Goal: Task Accomplishment & Management: Complete application form

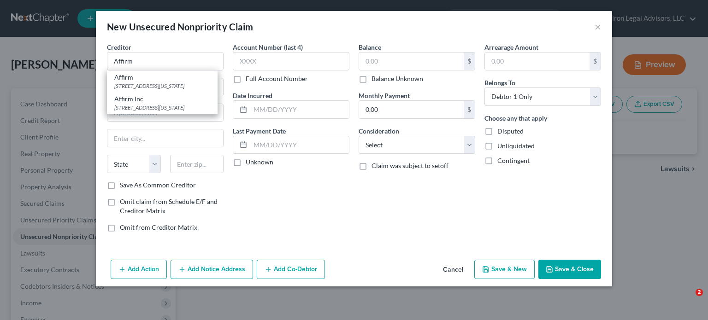
select select "0"
click at [166, 104] on div "[STREET_ADDRESS][US_STATE]" at bounding box center [162, 108] width 96 height 8
type input "Affirm Inc"
type input "[STREET_ADDRESS][US_STATE]"
type input "[GEOGRAPHIC_DATA]"
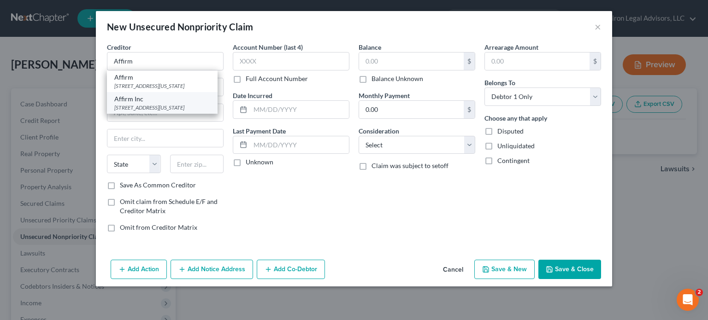
select select "4"
type input "94108"
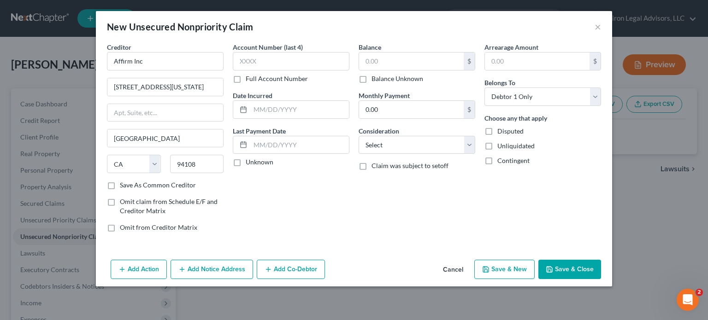
click at [372, 78] on label "Balance Unknown" at bounding box center [398, 78] width 52 height 9
click at [375, 78] on input "Balance Unknown" at bounding box center [378, 77] width 6 height 6
checkbox input "true"
type input "0.00"
click at [470, 142] on select "Select Cable / Satellite Services Collection Agency Credit Card Debt Debt Couns…" at bounding box center [417, 145] width 117 height 18
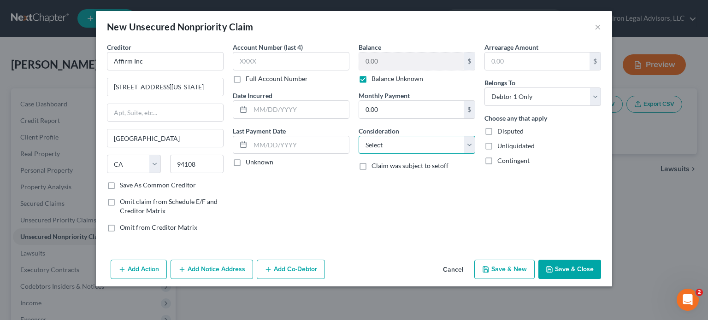
select select "10"
click at [359, 136] on select "Select Cable / Satellite Services Collection Agency Credit Card Debt Debt Couns…" at bounding box center [417, 145] width 117 height 18
click at [508, 273] on button "Save & New" at bounding box center [504, 269] width 60 height 19
select select "0"
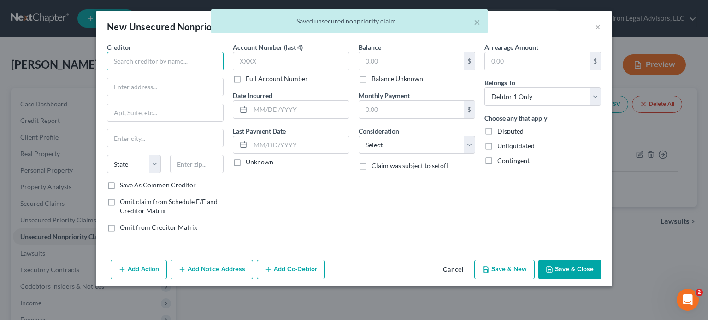
click at [146, 61] on input "text" at bounding box center [165, 61] width 117 height 18
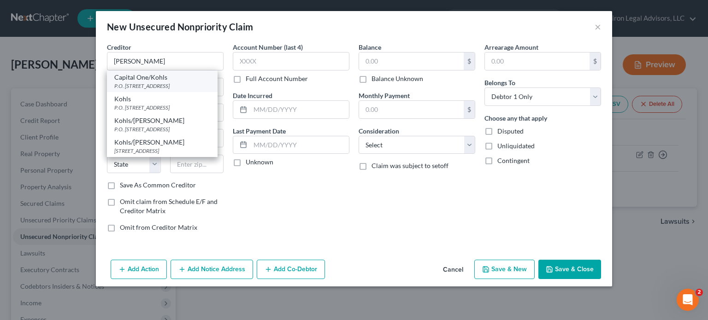
click at [158, 79] on div "Capital One/Kohls" at bounding box center [162, 77] width 96 height 9
type input "Capital One/Kohls"
type input "P.O. Box 3115"
type input "[GEOGRAPHIC_DATA]"
select select "52"
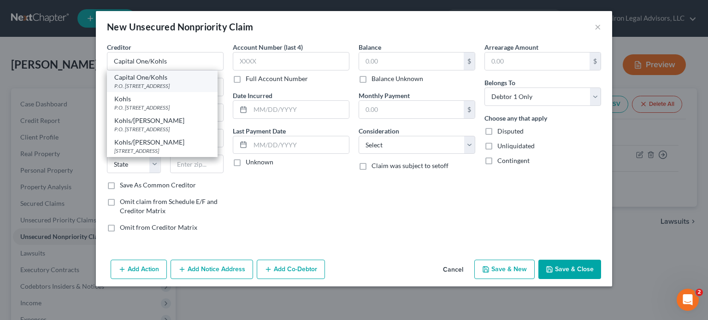
type input "53201"
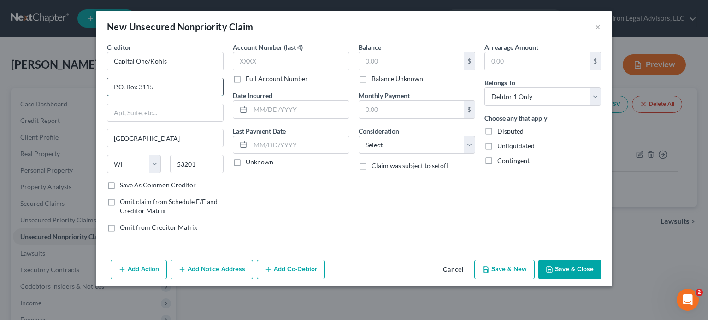
drag, startPoint x: 155, startPoint y: 85, endPoint x: 145, endPoint y: 89, distance: 10.5
click at [145, 89] on input "P.O. Box 3115" at bounding box center [165, 87] width 116 height 18
type input "P.O. Box 31293"
drag, startPoint x: 201, startPoint y: 163, endPoint x: 174, endPoint y: 166, distance: 26.9
click at [174, 166] on input "53201" at bounding box center [197, 164] width 54 height 18
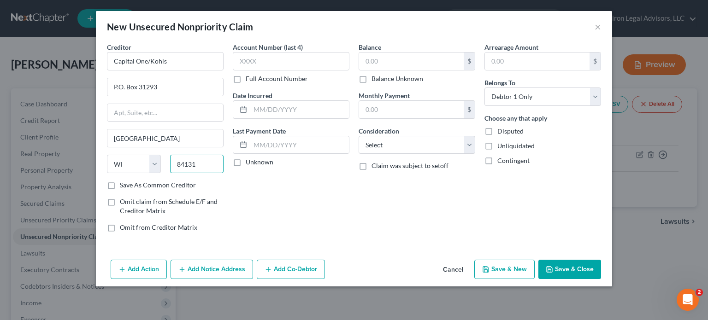
type input "84131"
click at [250, 202] on div "Account Number (last 4) Full Account Number Date Incurred Last Payment Date Unk…" at bounding box center [291, 140] width 126 height 197
type input "[GEOGRAPHIC_DATA]"
select select "46"
click at [263, 110] on input "text" at bounding box center [299, 110] width 99 height 18
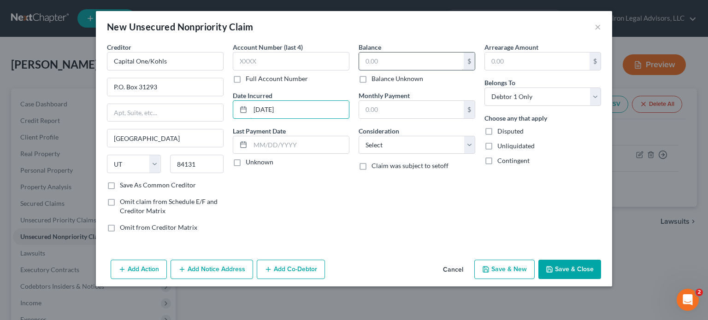
type input "[DATE]"
click at [380, 60] on input "text" at bounding box center [411, 62] width 105 height 18
click at [470, 142] on select "Select Cable / Satellite Services Collection Agency Credit Card Debt Debt Couns…" at bounding box center [417, 145] width 117 height 18
select select "2"
click at [359, 136] on select "Select Cable / Satellite Services Collection Agency Credit Card Debt Debt Couns…" at bounding box center [417, 145] width 117 height 18
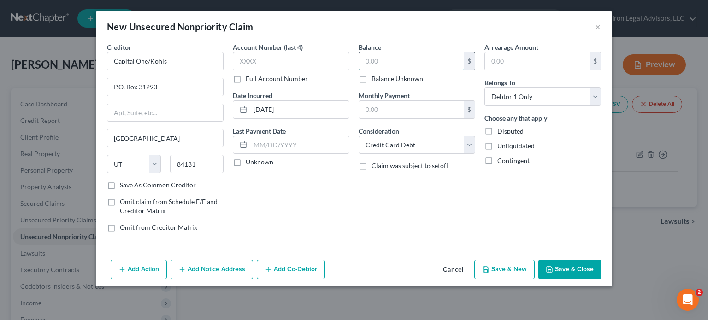
click at [389, 61] on input "text" at bounding box center [411, 62] width 105 height 18
type input "1,719"
click at [498, 271] on button "Save & New" at bounding box center [504, 269] width 60 height 19
select select "0"
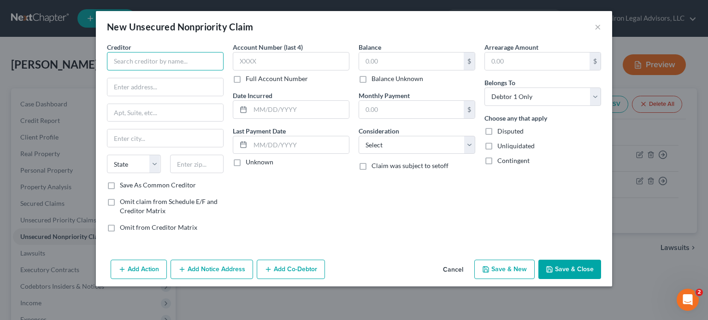
click at [130, 59] on input "text" at bounding box center [165, 61] width 117 height 18
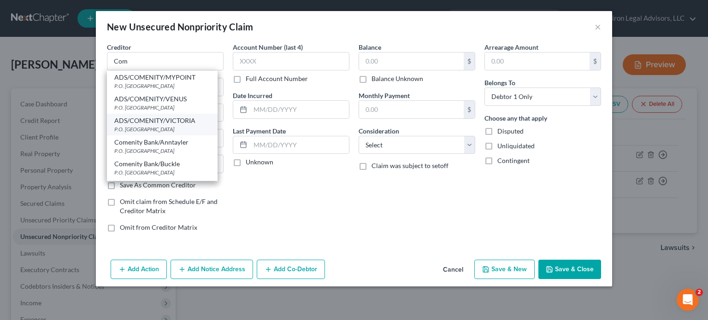
click at [156, 122] on div "ADS/COMENITY/VICTORIA" at bounding box center [162, 120] width 96 height 9
type input "ADS/COMENITY/VICTORIA"
type input "P.O. Box 182789"
type input "Columbus"
select select "36"
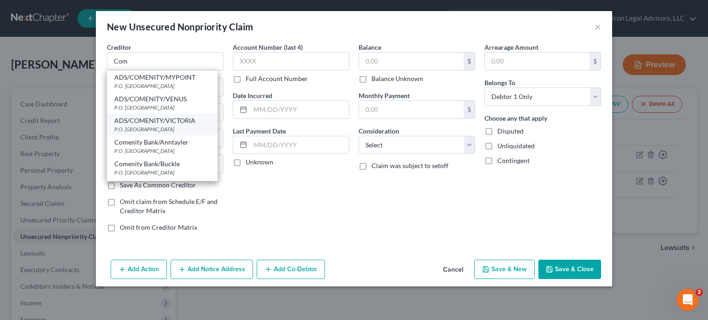
type input "43218"
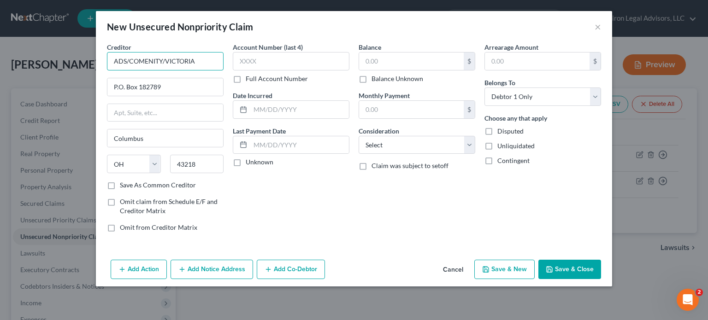
click at [197, 59] on input "ADS/COMENITY/VICTORIA" at bounding box center [165, 61] width 117 height 18
drag, startPoint x: 197, startPoint y: 59, endPoint x: 95, endPoint y: 60, distance: 101.9
click at [95, 60] on div "New Unsecured Nonpriority Claim × Creditor * ADS/COMENITY/VICTORIA P.O. Box 182…" at bounding box center [354, 160] width 708 height 320
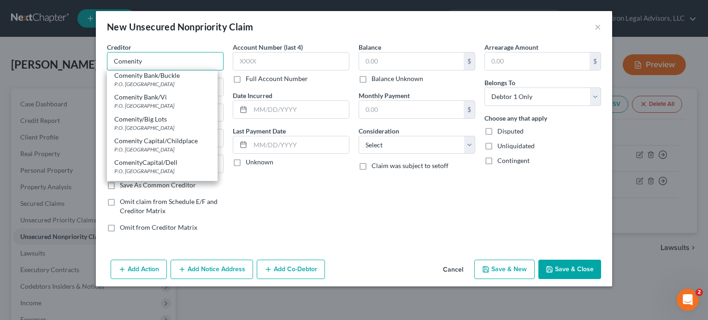
scroll to position [92, 0]
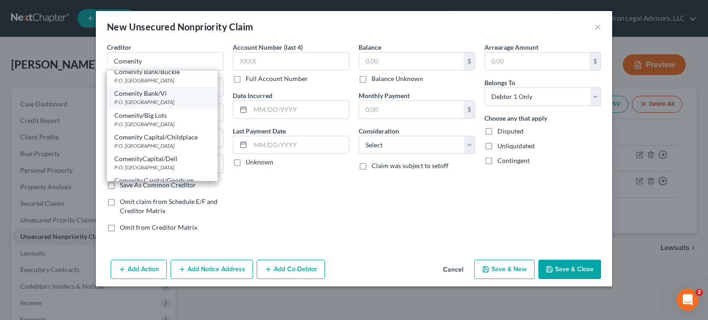
click at [161, 96] on div "Comenity Bank/Vi" at bounding box center [162, 93] width 96 height 9
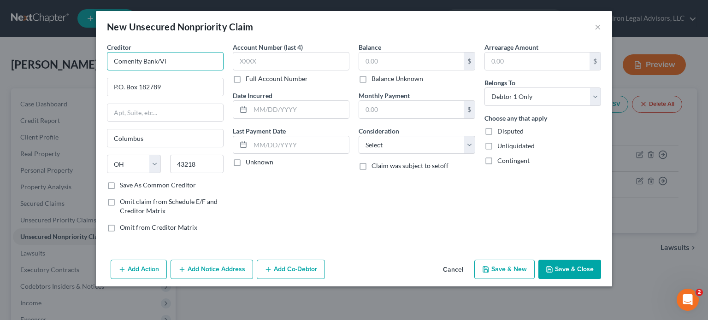
click at [173, 60] on input "Comenity Bank/Vi" at bounding box center [165, 61] width 117 height 18
type input "Comenity Bank/[GEOGRAPHIC_DATA]"
click at [290, 110] on input "text" at bounding box center [299, 110] width 99 height 18
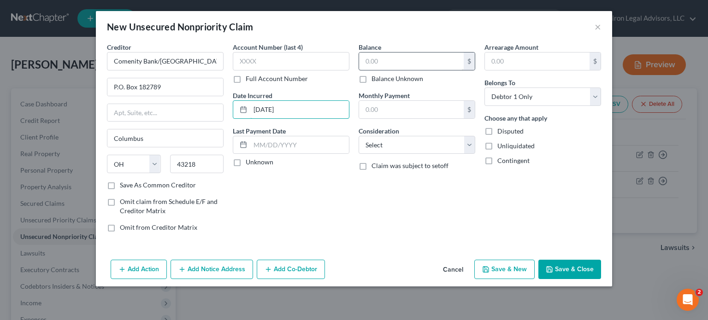
type input "[DATE]"
click at [391, 62] on input "text" at bounding box center [411, 62] width 105 height 18
type input "397"
click at [472, 143] on select "Select Cable / Satellite Services Collection Agency Credit Card Debt Debt Couns…" at bounding box center [417, 145] width 117 height 18
select select "2"
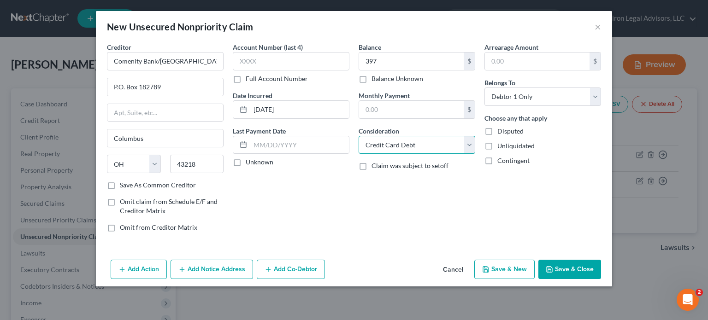
click at [359, 136] on select "Select Cable / Satellite Services Collection Agency Credit Card Debt Debt Couns…" at bounding box center [417, 145] width 117 height 18
click at [502, 273] on button "Save & New" at bounding box center [504, 269] width 60 height 19
select select "0"
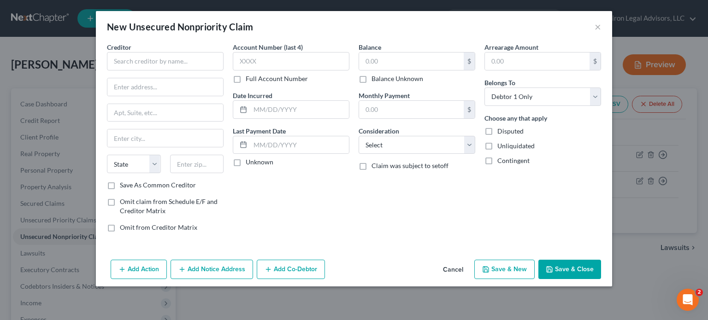
type input "397.00"
type input "0.00"
click at [141, 57] on input "text" at bounding box center [165, 61] width 117 height 18
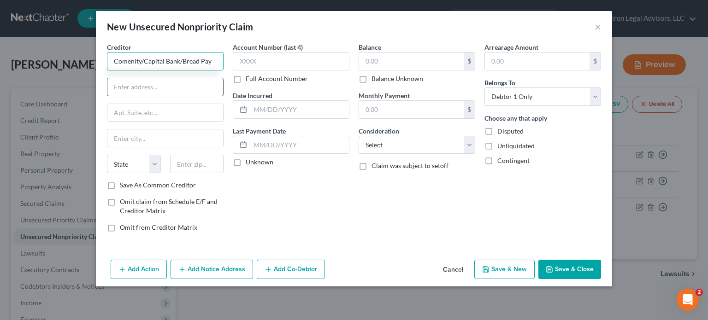
type input "Comenity/Capital Bank/Bread Pay"
click at [133, 83] on input "text" at bounding box center [165, 87] width 116 height 18
type input "P.O. Box 182508"
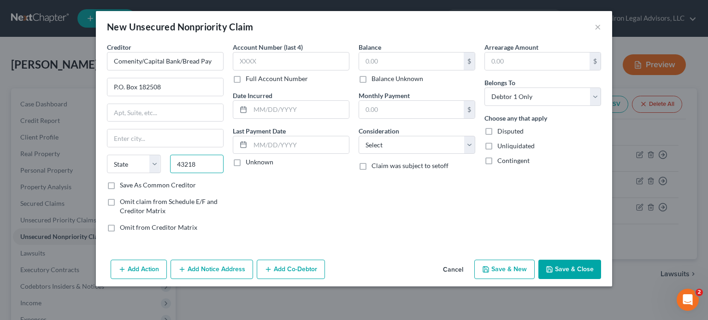
type input "43218"
type input "Columbus"
select select "36"
click at [227, 194] on div "Creditor * Comenity/Capital Bank/Bread Pay P.O. Box [GEOGRAPHIC_DATA] [US_STATE…" at bounding box center [165, 140] width 126 height 197
click at [276, 107] on input "text" at bounding box center [299, 110] width 99 height 18
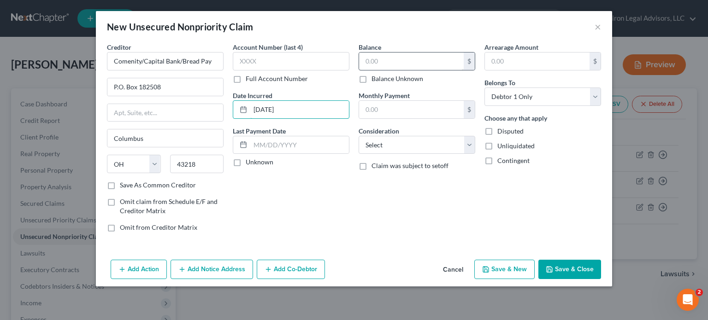
type input "[DATE]"
click at [382, 64] on input "text" at bounding box center [411, 62] width 105 height 18
type input "1,363"
click at [467, 144] on select "Select Cable / Satellite Services Collection Agency Credit Card Debt Debt Couns…" at bounding box center [417, 145] width 117 height 18
select select "10"
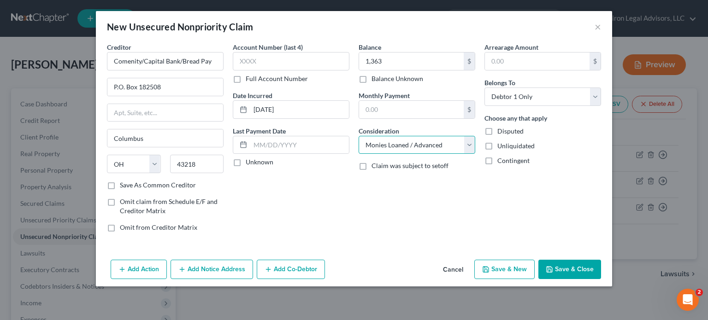
click at [359, 136] on select "Select Cable / Satellite Services Collection Agency Credit Card Debt Debt Couns…" at bounding box center [417, 145] width 117 height 18
click at [504, 271] on button "Save & New" at bounding box center [504, 269] width 60 height 19
select select "0"
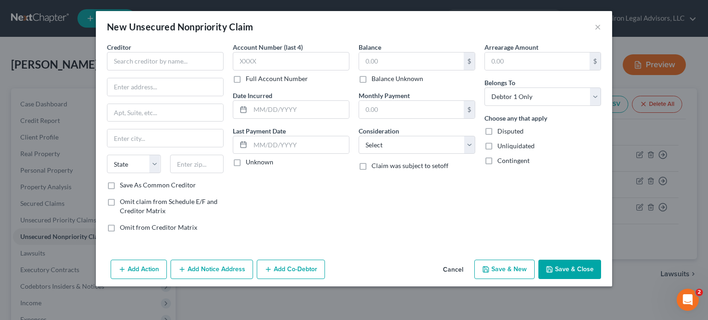
type input "1,363.00"
type input "0.00"
click at [142, 65] on input "text" at bounding box center [165, 61] width 117 height 18
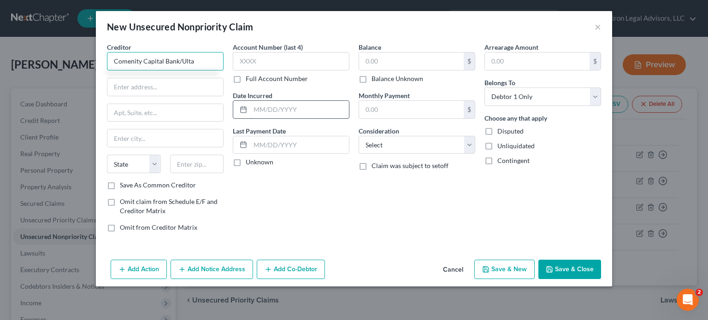
type input "Comenity Capital Bank/Ulta"
click at [267, 113] on input "text" at bounding box center [299, 110] width 99 height 18
type input "[DATE]"
click at [385, 60] on input "text" at bounding box center [411, 62] width 105 height 18
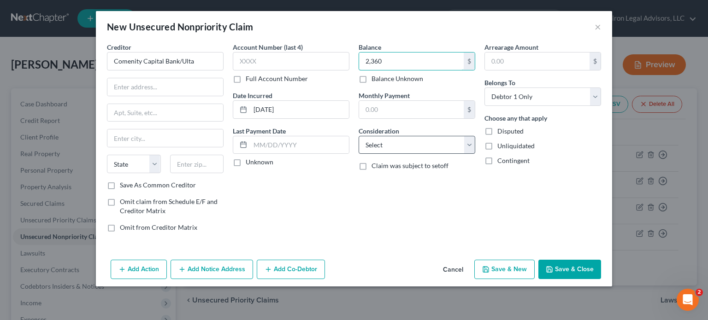
type input "2,360"
click at [468, 143] on select "Select Cable / Satellite Services Collection Agency Credit Card Debt Debt Couns…" at bounding box center [417, 145] width 117 height 18
select select "2"
click at [359, 136] on select "Select Cable / Satellite Services Collection Agency Credit Card Debt Debt Couns…" at bounding box center [417, 145] width 117 height 18
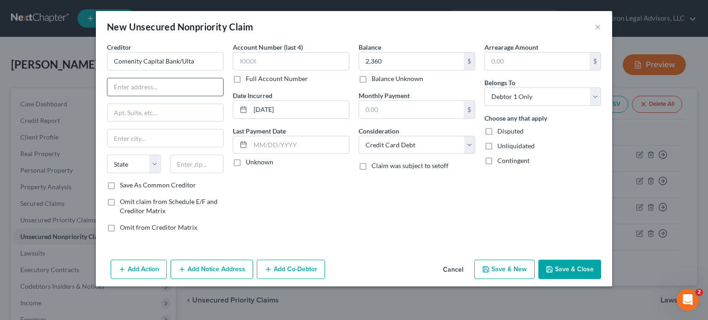
click at [120, 83] on input "text" at bounding box center [165, 87] width 116 height 18
type input "[STREET_ADDRESS]"
type input "Building A"
type input "43219"
click at [299, 194] on div "Account Number (last 4) Full Account Number Date Incurred [DATE] Last Payment D…" at bounding box center [291, 140] width 126 height 197
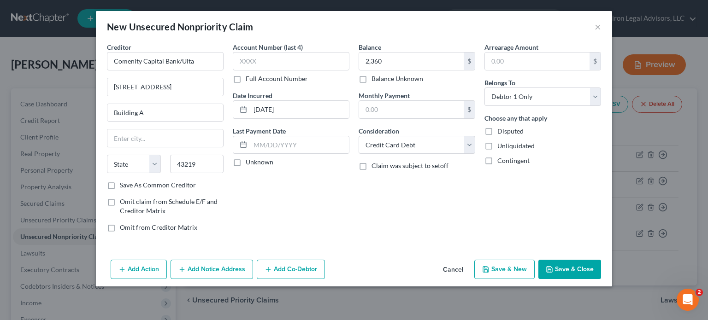
type input "Columbus"
select select "36"
click at [515, 269] on button "Save & New" at bounding box center [504, 269] width 60 height 19
select select "0"
type input "2,360.00"
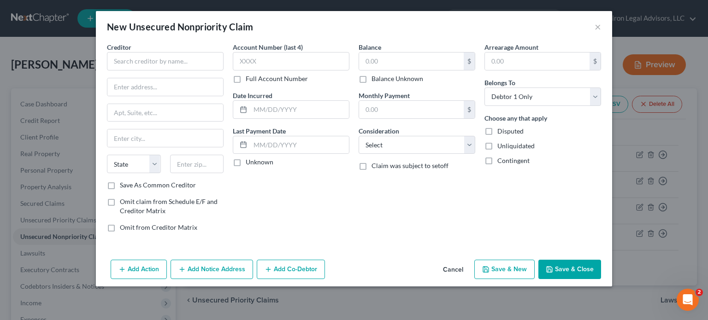
type input "0.00"
click at [131, 65] on input "text" at bounding box center [165, 61] width 117 height 18
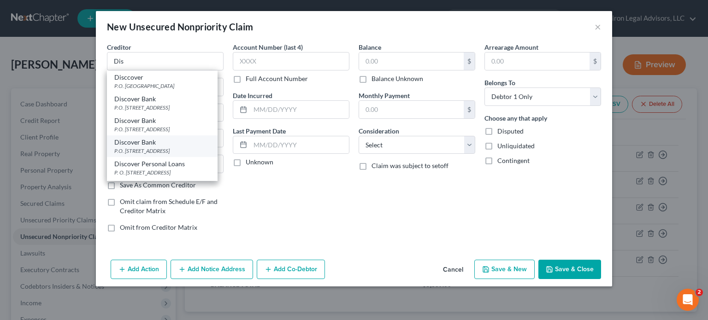
click at [162, 150] on div "P.O. [STREET_ADDRESS]" at bounding box center [162, 151] width 96 height 8
type input "Discover Bank"
type input "P.O. Box 30939"
type input "[GEOGRAPHIC_DATA]"
select select "46"
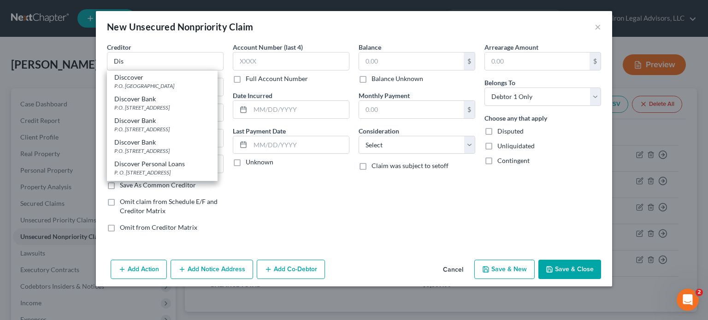
type input "84130"
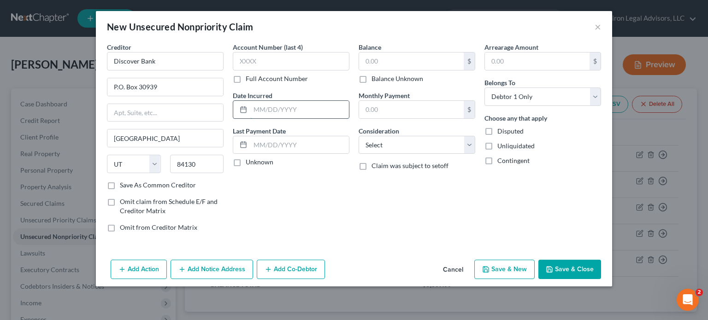
click at [279, 109] on input "text" at bounding box center [299, 110] width 99 height 18
type input "[DATE]"
click at [471, 142] on select "Select Cable / Satellite Services Collection Agency Credit Card Debt Debt Couns…" at bounding box center [417, 145] width 117 height 18
select select "2"
click at [359, 136] on select "Select Cable / Satellite Services Collection Agency Credit Card Debt Debt Couns…" at bounding box center [417, 145] width 117 height 18
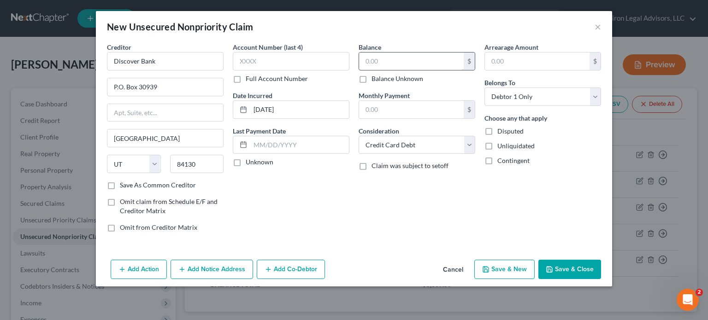
click at [385, 64] on input "text" at bounding box center [411, 62] width 105 height 18
type input "8,785"
click at [596, 94] on select "Select Debtor 1 Only Debtor 2 Only Debtor 1 And Debtor 2 Only At Least One Of T…" at bounding box center [543, 97] width 117 height 18
click at [510, 271] on button "Save & New" at bounding box center [504, 269] width 60 height 19
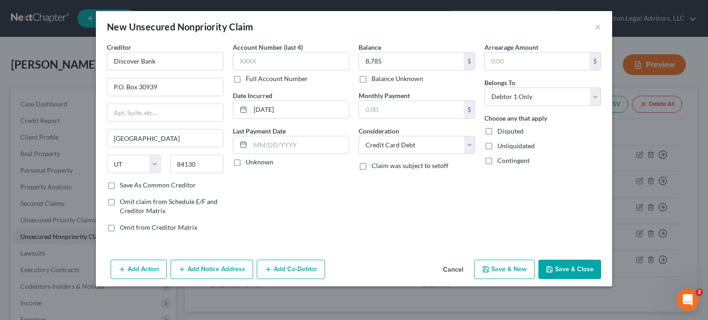
select select "0"
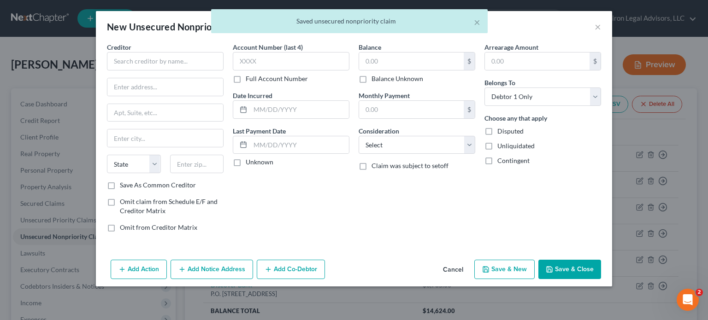
type input "8,785.00"
type input "0.00"
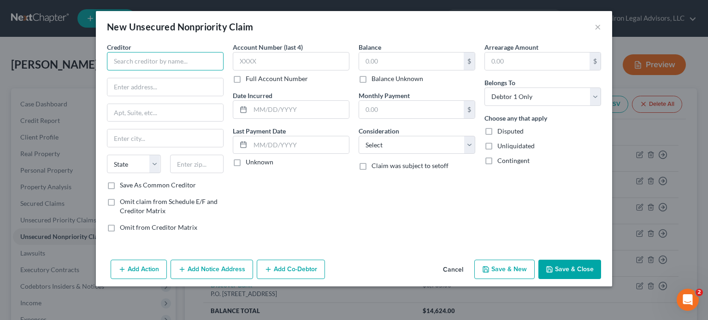
click at [116, 57] on input "text" at bounding box center [165, 61] width 117 height 18
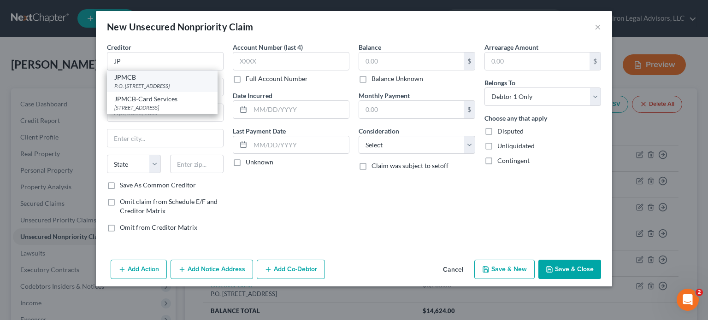
click at [168, 81] on div "JPMCB" at bounding box center [162, 77] width 96 height 9
type input "JPMCB"
type input "P.O. Box 15369"
type input "Wilmington"
select select "7"
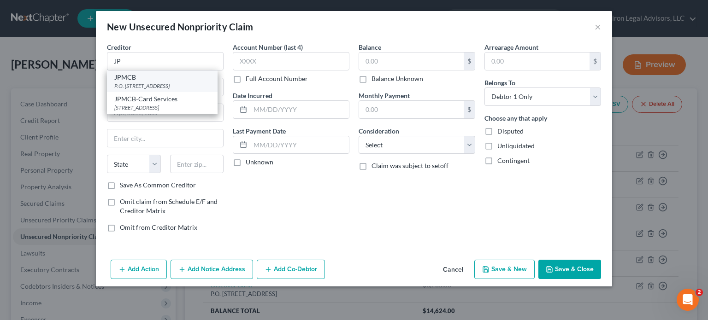
type input "19850"
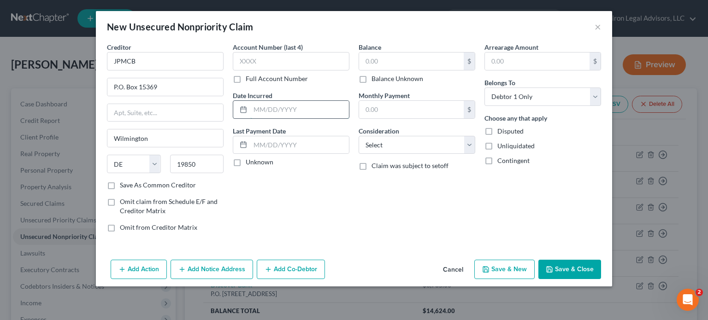
click at [284, 107] on input "text" at bounding box center [299, 110] width 99 height 18
type input "[DATE]"
click at [382, 62] on input "text" at bounding box center [411, 62] width 105 height 18
type input "9,199"
click at [470, 142] on select "Select Cable / Satellite Services Collection Agency Credit Card Debt Debt Couns…" at bounding box center [417, 145] width 117 height 18
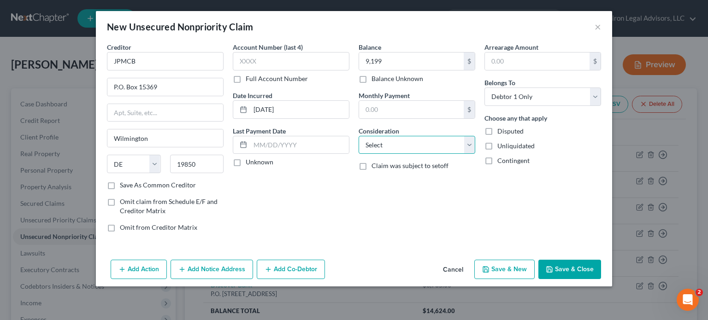
select select "2"
click at [359, 136] on select "Select Cable / Satellite Services Collection Agency Credit Card Debt Debt Couns…" at bounding box center [417, 145] width 117 height 18
click at [505, 265] on button "Save & New" at bounding box center [504, 269] width 60 height 19
select select "0"
type input "9,199.00"
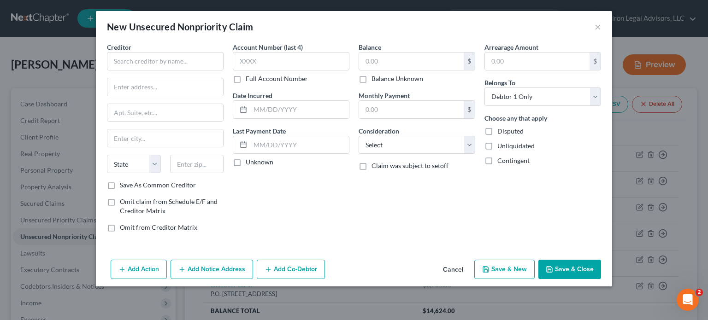
type input "0.00"
click at [138, 59] on input "text" at bounding box center [165, 61] width 117 height 18
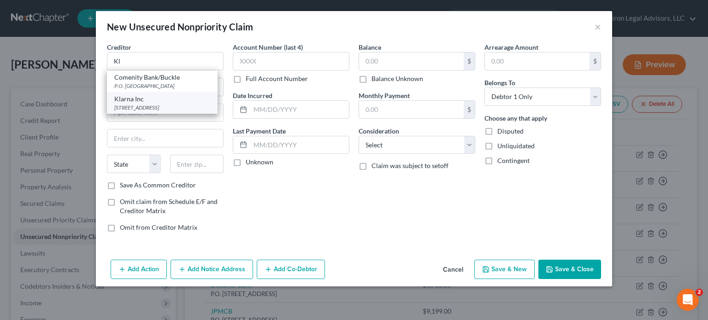
click at [158, 111] on div "[STREET_ADDRESS]" at bounding box center [162, 108] width 96 height 8
type input "Klarna Inc"
type input "[STREET_ADDRESS]"
type input "Suite 400"
type input "Columbus"
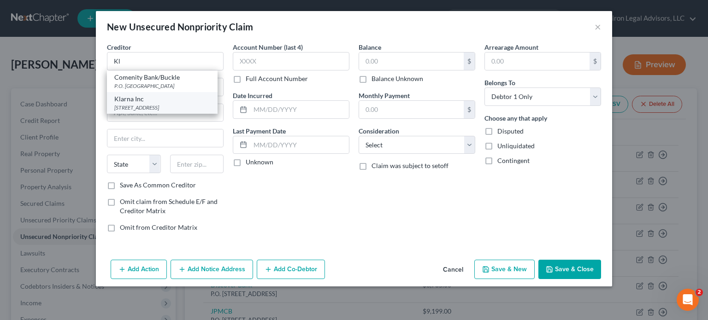
select select "36"
type input "43215"
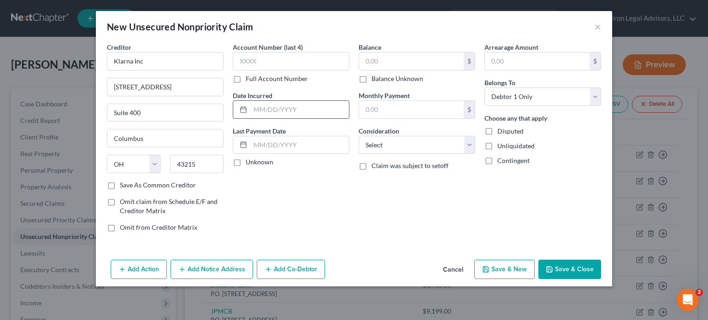
click at [261, 110] on input "text" at bounding box center [299, 110] width 99 height 18
type input "[DATE]"
click at [393, 62] on input "text" at bounding box center [411, 62] width 105 height 18
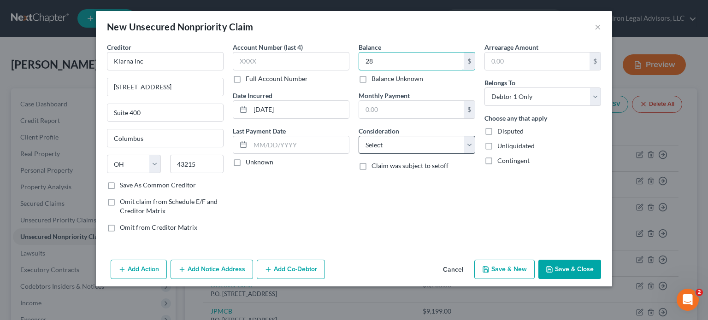
type input "28"
click at [470, 144] on select "Select Cable / Satellite Services Collection Agency Credit Card Debt Debt Couns…" at bounding box center [417, 145] width 117 height 18
select select "10"
click at [359, 136] on select "Select Cable / Satellite Services Collection Agency Credit Card Debt Debt Couns…" at bounding box center [417, 145] width 117 height 18
click at [513, 272] on button "Save & New" at bounding box center [504, 269] width 60 height 19
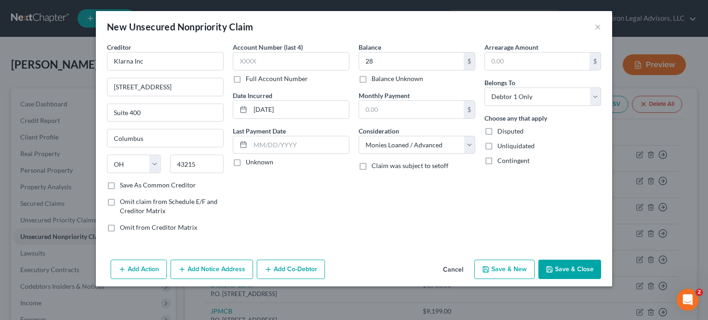
select select "0"
type input "28.00"
type input "0.00"
click at [599, 27] on button "×" at bounding box center [598, 26] width 6 height 11
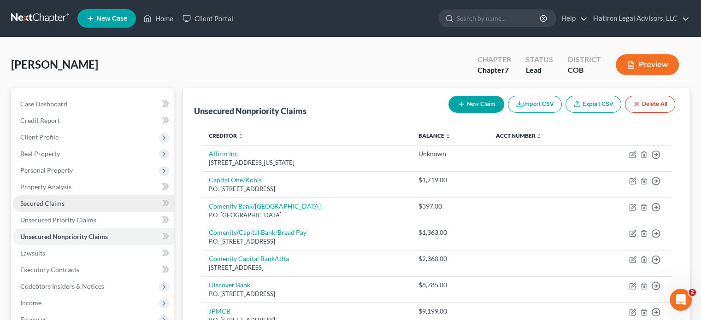
click at [61, 201] on span "Secured Claims" at bounding box center [42, 204] width 44 height 8
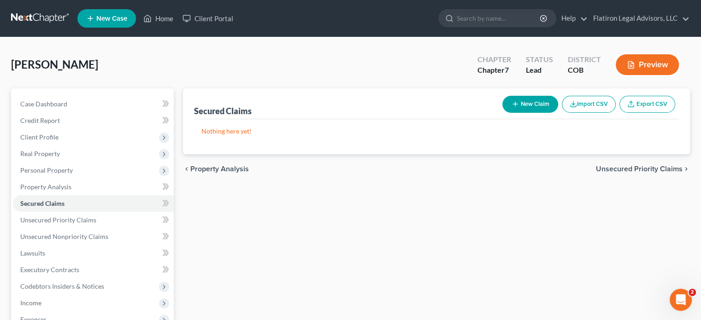
click at [535, 101] on button "New Claim" at bounding box center [531, 104] width 56 height 17
select select "0"
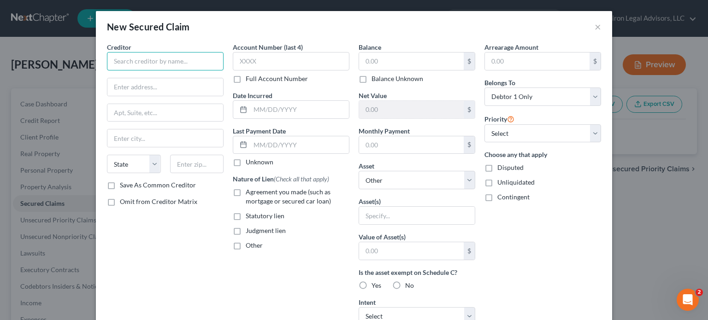
click at [136, 63] on input "text" at bounding box center [165, 61] width 117 height 18
type input "Nationstar Mortgage, LLC"
click at [148, 89] on input "text" at bounding box center [165, 87] width 116 height 18
type input "[STREET_ADDRESS]"
type input "75063"
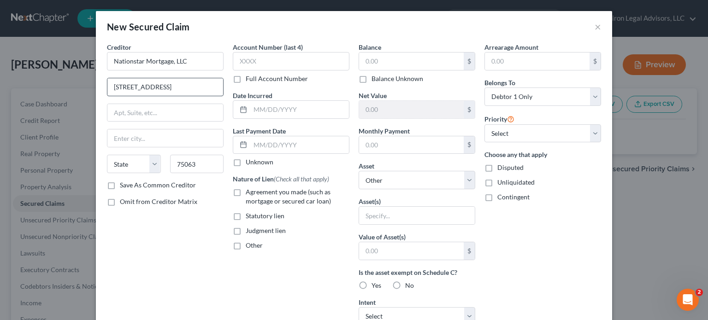
type input "[PERSON_NAME]"
select select "45"
click at [261, 106] on input "text" at bounding box center [299, 110] width 99 height 18
type input "[DATE]"
click at [389, 62] on input "text" at bounding box center [411, 62] width 105 height 18
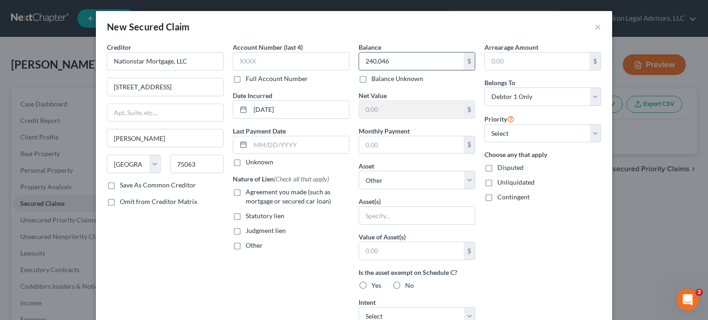
type input "240,046"
click at [246, 193] on label "Agreement you made (such as mortgage or secured car loan)" at bounding box center [298, 197] width 104 height 18
click at [249, 193] on input "Agreement you made (such as mortgage or secured car loan)" at bounding box center [252, 191] width 6 height 6
checkbox input "true"
click at [402, 216] on input "text" at bounding box center [417, 216] width 116 height 18
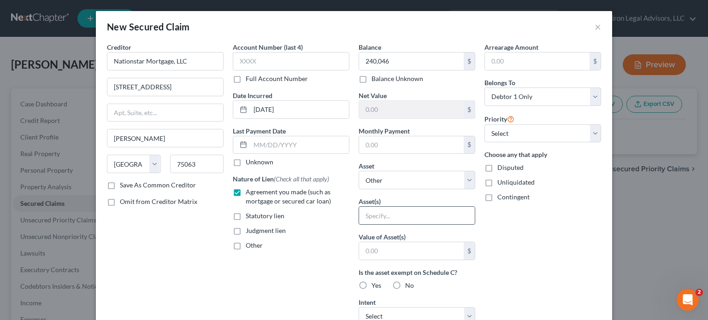
click at [402, 217] on input "text" at bounding box center [417, 216] width 116 height 18
click at [318, 244] on div "Other" at bounding box center [291, 245] width 117 height 9
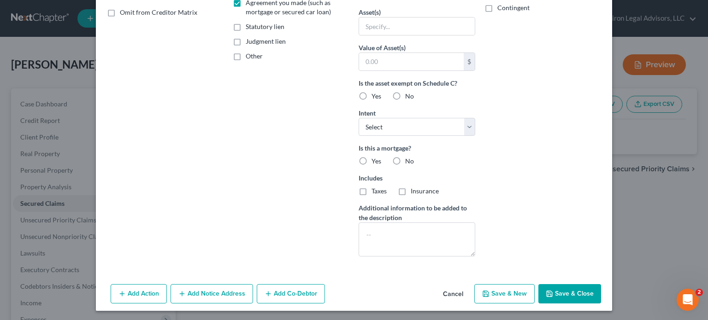
scroll to position [190, 0]
click at [372, 159] on label "Yes" at bounding box center [377, 160] width 10 height 9
click at [375, 159] on input "Yes" at bounding box center [378, 159] width 6 height 6
radio input "true"
click at [372, 189] on label "Taxes" at bounding box center [379, 190] width 15 height 9
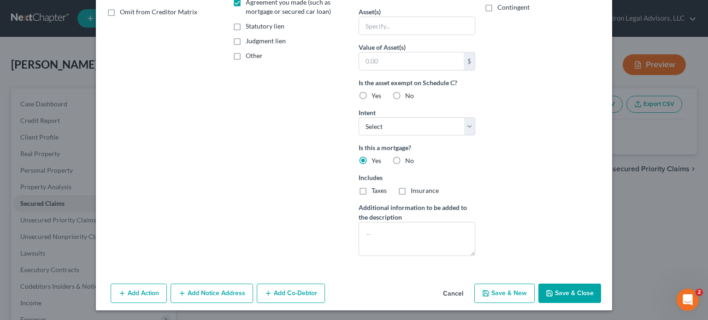
click at [375, 189] on input "Taxes" at bounding box center [378, 189] width 6 height 6
checkbox input "true"
click at [411, 187] on label "Insurance" at bounding box center [425, 190] width 28 height 9
click at [415, 187] on input "Insurance" at bounding box center [418, 189] width 6 height 6
checkbox input "true"
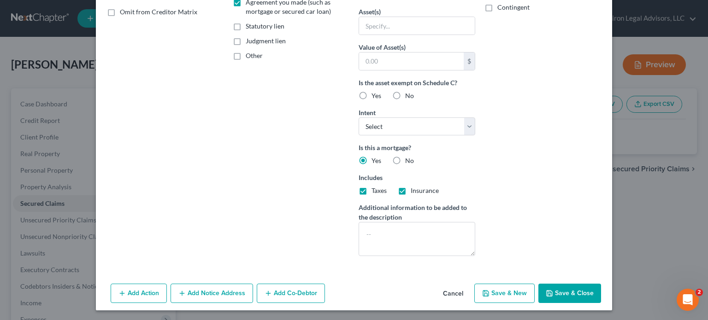
click at [563, 292] on button "Save & Close" at bounding box center [570, 293] width 63 height 19
select select
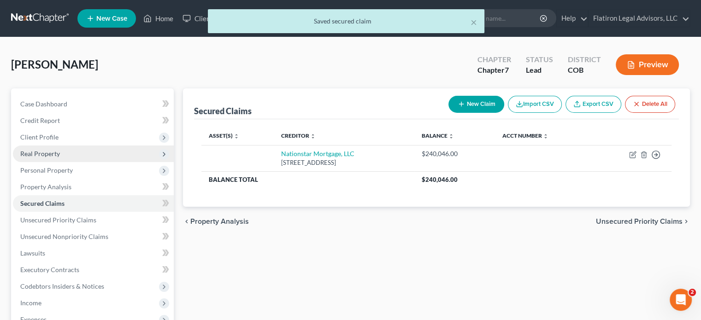
click at [90, 156] on span "Real Property" at bounding box center [93, 154] width 161 height 17
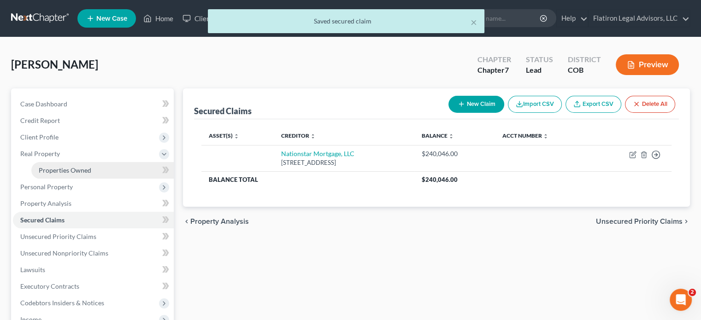
click at [95, 168] on link "Properties Owned" at bounding box center [102, 170] width 142 height 17
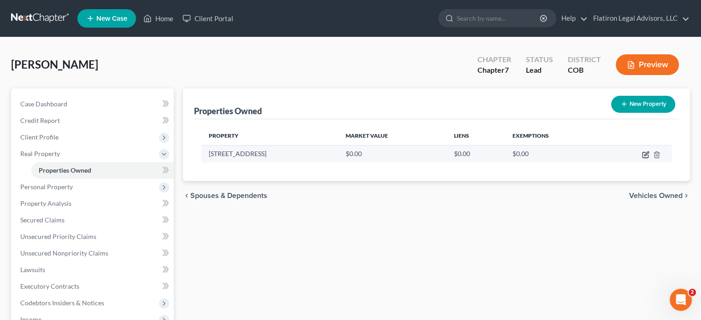
click at [646, 154] on icon "button" at bounding box center [645, 154] width 7 height 7
select select "5"
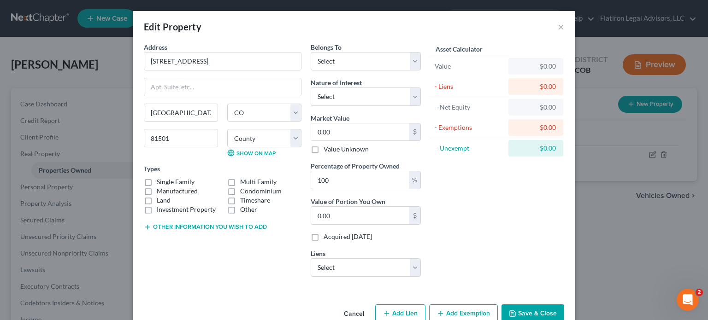
click at [157, 180] on label "Single Family" at bounding box center [176, 182] width 38 height 9
click at [160, 180] on input "Single Family" at bounding box center [163, 181] width 6 height 6
checkbox input "true"
click at [412, 59] on select "Select Debtor 1 Only Debtor 2 Only Debtor 1 And Debtor 2 Only At Least One Of T…" at bounding box center [366, 61] width 110 height 18
click at [412, 58] on select "Select Debtor 1 Only Debtor 2 Only Debtor 1 And Debtor 2 Only At Least One Of T…" at bounding box center [366, 61] width 110 height 18
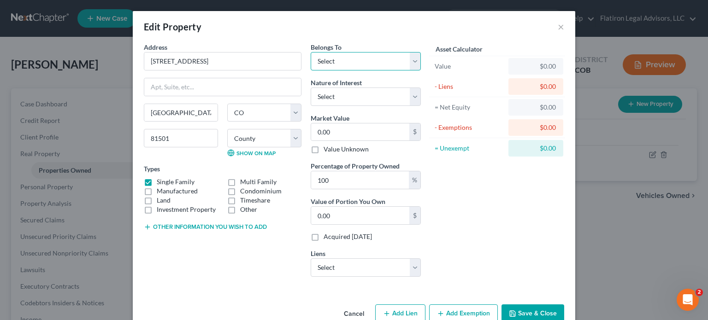
select select "3"
click at [311, 52] on select "Select Debtor 1 Only Debtor 2 Only Debtor 1 And Debtor 2 Only At Least One Of T…" at bounding box center [366, 61] width 110 height 18
click at [410, 95] on select "Select Fee Simple Joint Tenant Life Estate Equitable Interest Future Interest T…" at bounding box center [366, 97] width 110 height 18
select select "1"
click at [311, 88] on select "Select Fee Simple Joint Tenant Life Estate Equitable Interest Future Interest T…" at bounding box center [366, 97] width 110 height 18
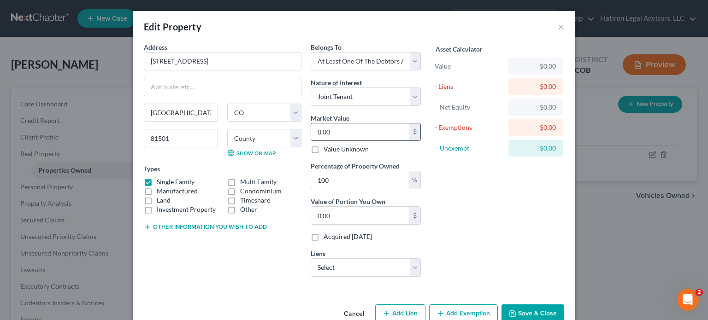
click at [349, 129] on input "0.00" at bounding box center [360, 133] width 98 height 18
type input "4"
type input "4.00"
type input "41"
type input "41.00"
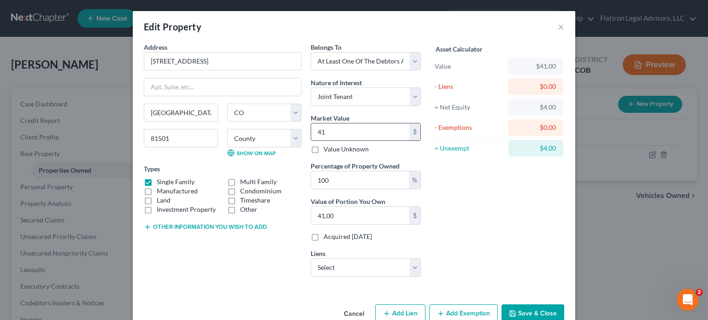
type input "419"
type input "419.00"
type input "4190"
type input "4,190.00"
type input "4,1900"
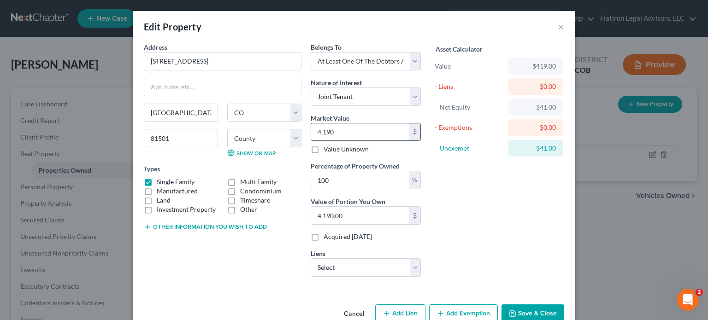
type input "41,900.00"
type input "41,9000"
type input "419,000.00"
type input "4"
type input "4.00"
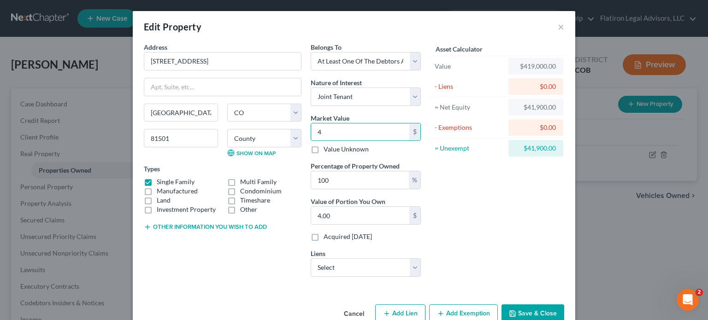
type input "43"
type input "43.00"
type input "437"
type input "437.00"
type input "4370"
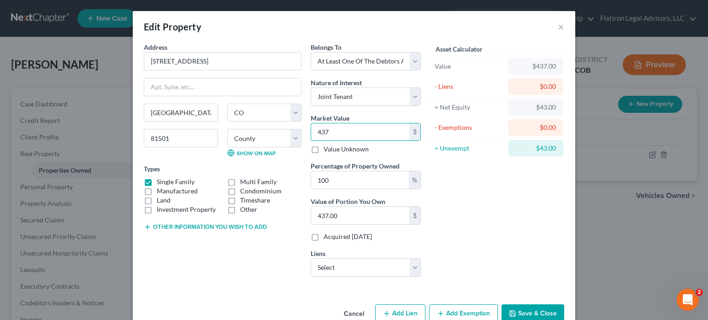
type input "4,370.00"
type input "4,3700"
type input "43,700.00"
type input "43,7000"
type input "437,000.00"
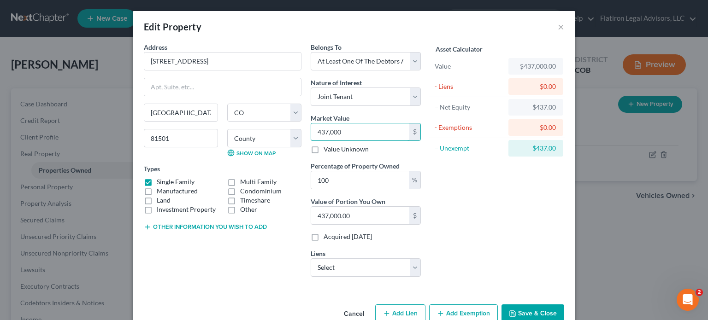
type input "437,000"
drag, startPoint x: 328, startPoint y: 181, endPoint x: 292, endPoint y: 180, distance: 36.4
click at [292, 180] on div "Address * 2852 [GEOGRAPHIC_DATA] [GEOGRAPHIC_DATA] [US_STATE][GEOGRAPHIC_DATA] …" at bounding box center [282, 163] width 286 height 242
type input "5"
type input "21,850.00"
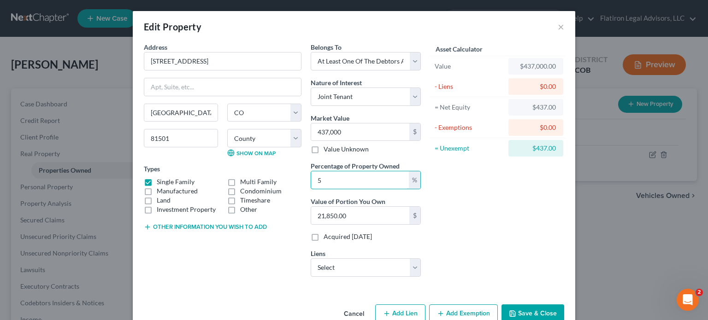
type input "50"
type input "218,500.00"
type input "50"
click at [487, 200] on div "Asset Calculator Value $437,000.00 - Liens $0.00 = Net Equity $437.00 - Exempti…" at bounding box center [497, 163] width 143 height 242
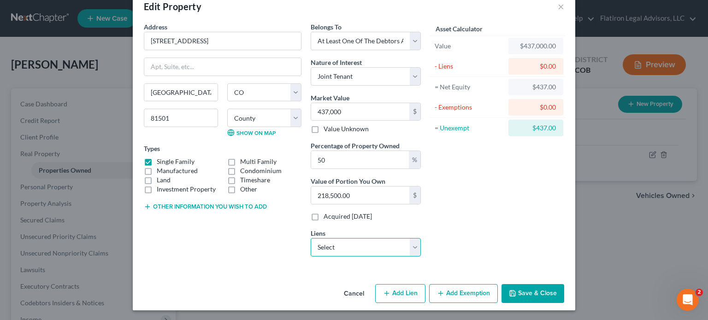
click at [413, 243] on select "Select Nationstar Mortgage, LLC - $240,046.00" at bounding box center [366, 247] width 110 height 18
select select "45"
select select "0"
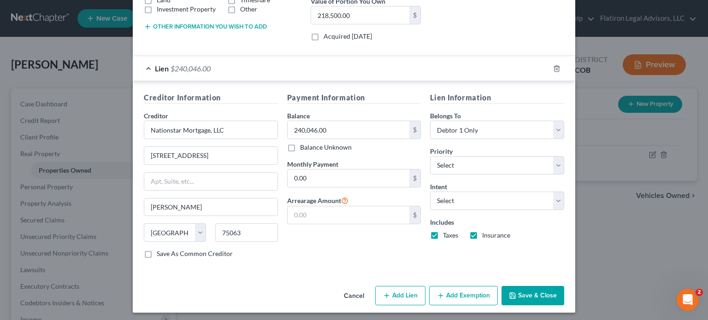
scroll to position [202, 0]
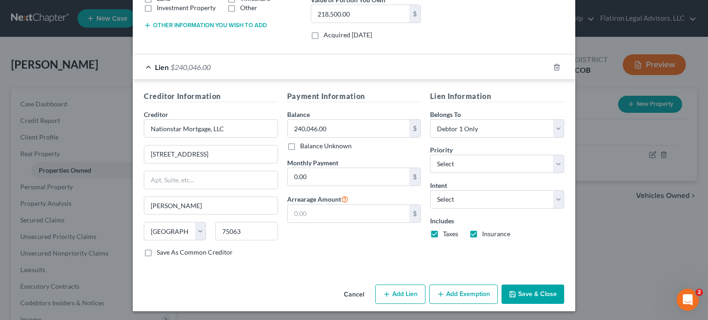
click at [443, 291] on button "Add Exemption" at bounding box center [463, 294] width 69 height 19
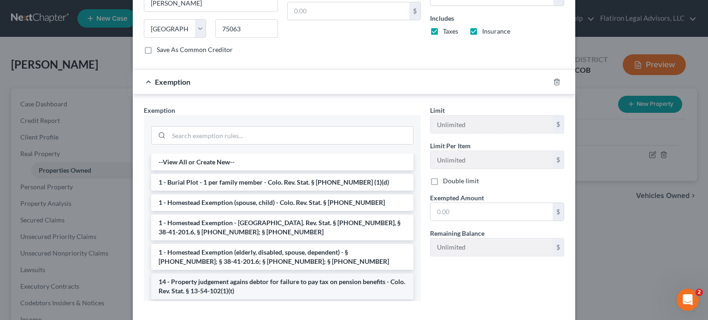
scroll to position [433, 0]
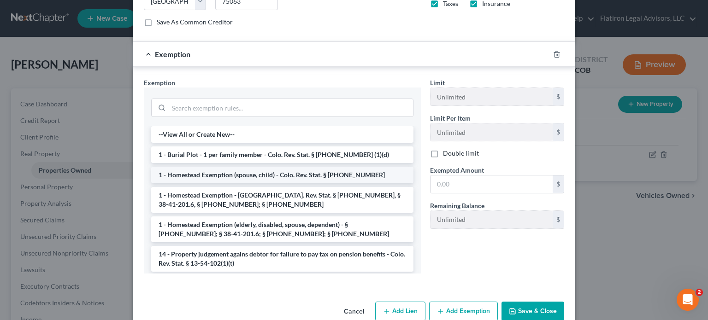
click at [276, 169] on li "1 - Homestead Exemption (spouse, child) - Colo. Rev. Stat. § [PHONE_NUMBER]" at bounding box center [282, 175] width 262 height 17
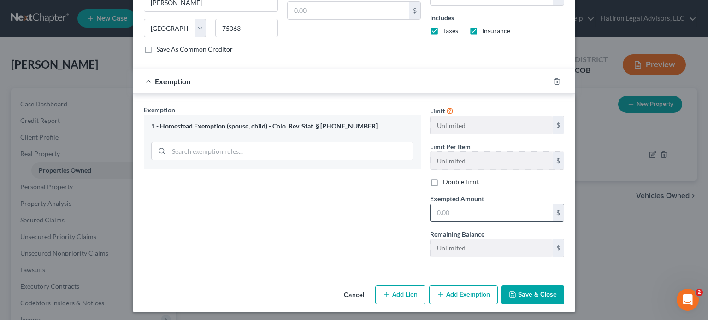
click at [461, 211] on input "text" at bounding box center [492, 213] width 122 height 18
type input "250,000"
click at [542, 288] on button "Save & Close" at bounding box center [533, 295] width 63 height 19
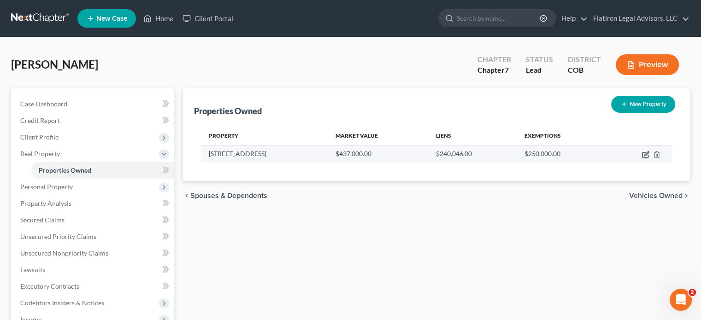
click at [646, 154] on icon "button" at bounding box center [645, 154] width 7 height 7
select select "5"
select select "39"
select select "3"
select select "1"
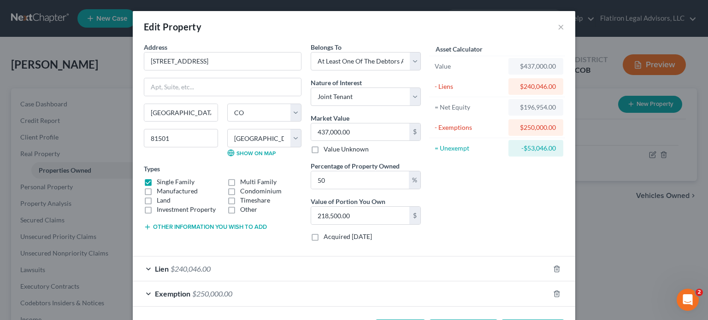
click at [588, 221] on div "Edit Property × Address * 2852 [GEOGRAPHIC_DATA] [GEOGRAPHIC_DATA] [US_STATE][G…" at bounding box center [354, 160] width 708 height 320
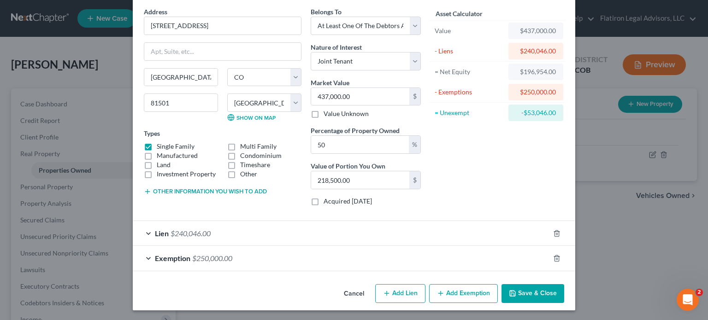
click at [518, 292] on button "Save & Close" at bounding box center [533, 294] width 63 height 19
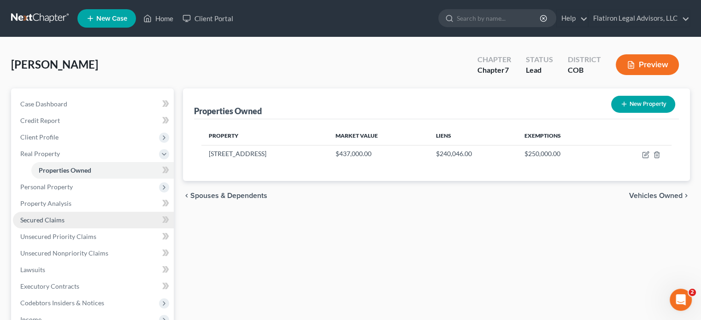
click at [89, 222] on link "Secured Claims" at bounding box center [93, 220] width 161 height 17
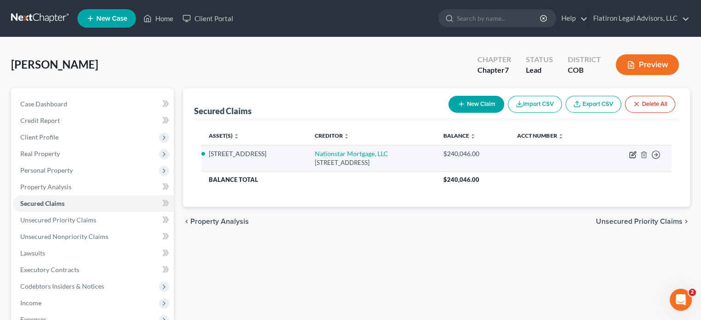
click at [631, 155] on icon "button" at bounding box center [632, 154] width 7 height 7
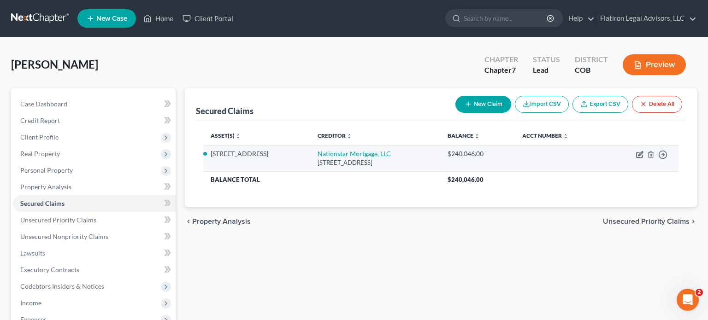
select select "45"
select select "2"
select select "0"
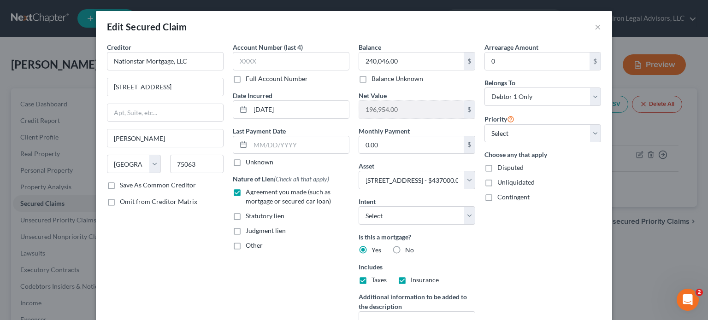
scroll to position [46, 0]
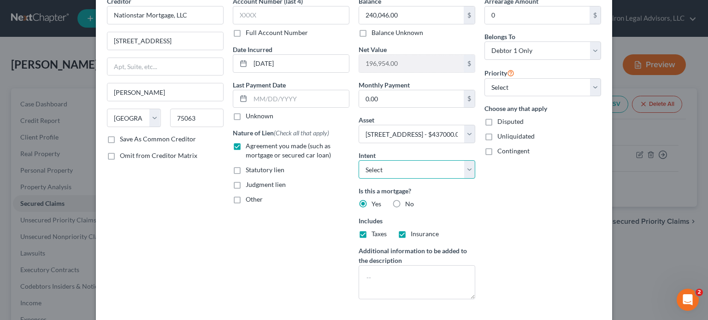
click at [465, 164] on select "Select Surrender Redeem Reaffirm Avoid Other" at bounding box center [417, 169] width 117 height 18
select select "2"
click at [359, 160] on select "Select Surrender Redeem Reaffirm Avoid Other" at bounding box center [417, 169] width 117 height 18
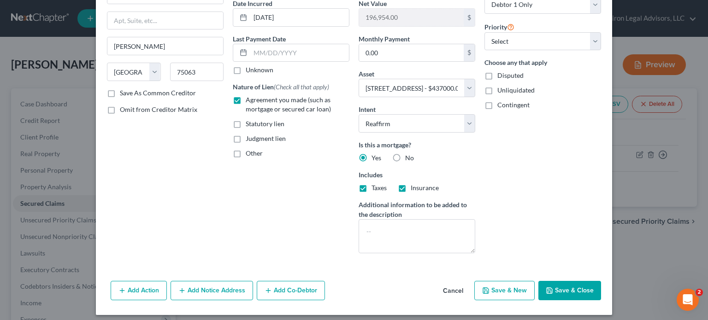
click at [563, 287] on button "Save & Close" at bounding box center [570, 290] width 63 height 19
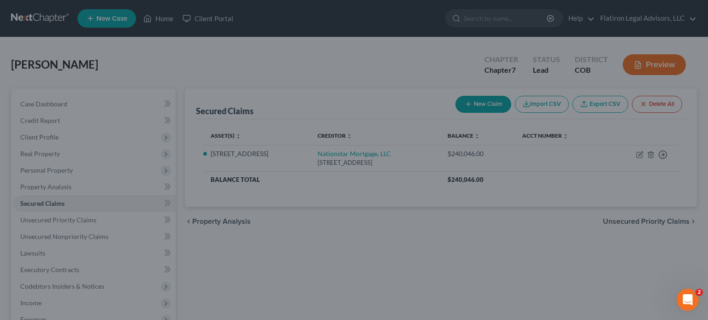
select select "2"
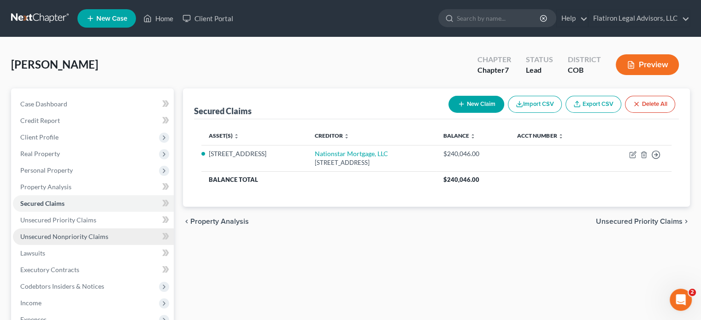
click at [49, 236] on span "Unsecured Nonpriority Claims" at bounding box center [64, 237] width 88 height 8
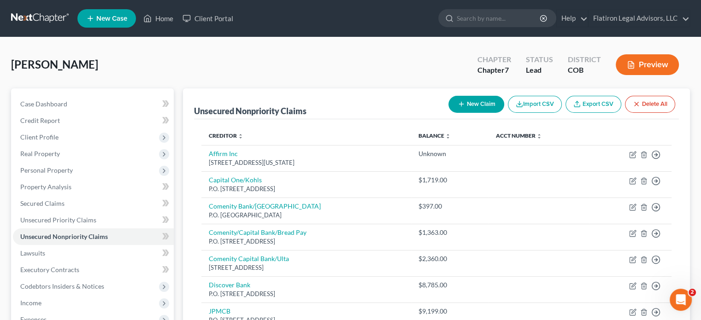
click at [481, 103] on button "New Claim" at bounding box center [477, 104] width 56 height 17
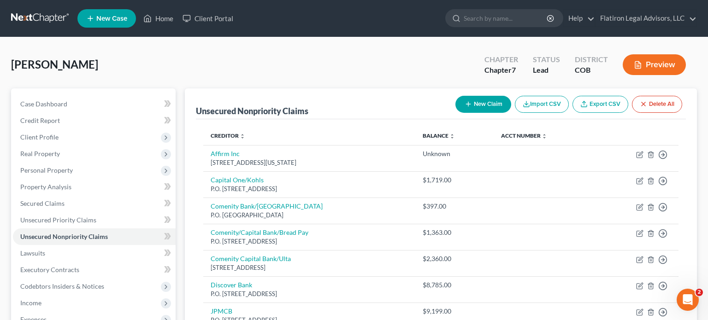
select select "0"
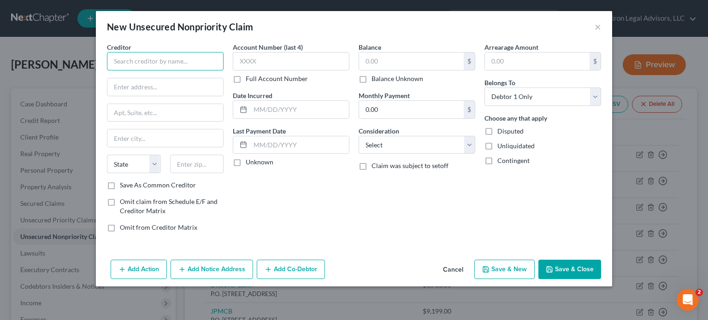
click at [158, 64] on input "text" at bounding box center [165, 61] width 117 height 18
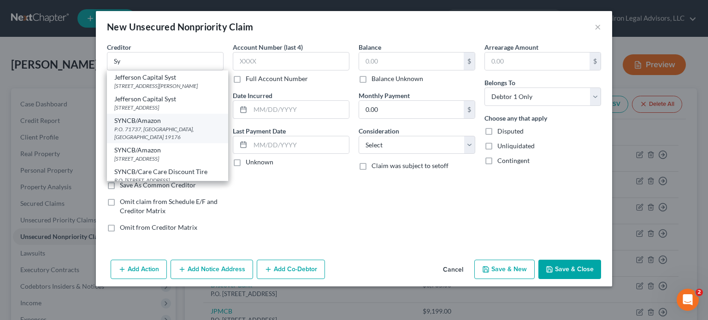
click at [169, 122] on div "SYNCB/Amazon" at bounding box center [167, 120] width 107 height 9
type input "SYNCB/Amazon"
type input "P.O. 71737"
type input "[GEOGRAPHIC_DATA]"
select select "39"
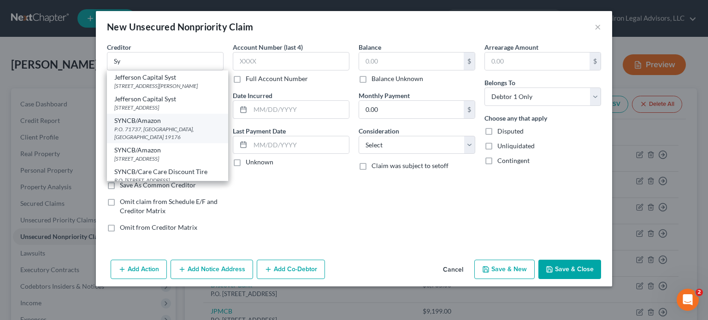
type input "19176"
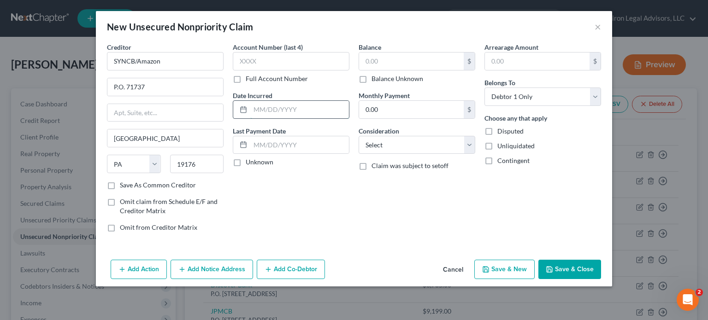
click at [308, 112] on input "text" at bounding box center [299, 110] width 99 height 18
type input "[DATE]"
click at [391, 57] on input "text" at bounding box center [411, 62] width 105 height 18
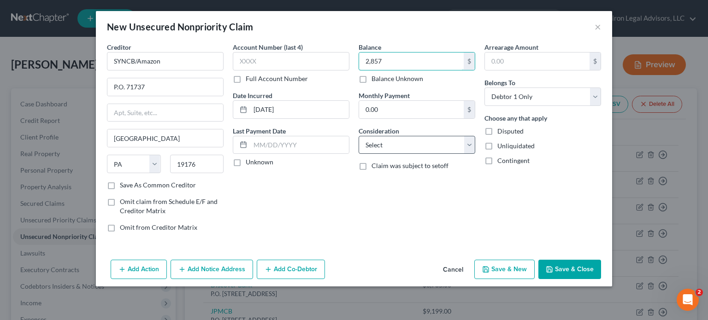
type input "2,857"
click at [470, 142] on select "Select Cable / Satellite Services Collection Agency Credit Card Debt Debt Couns…" at bounding box center [417, 145] width 117 height 18
select select "2"
click at [359, 136] on select "Select Cable / Satellite Services Collection Agency Credit Card Debt Debt Couns…" at bounding box center [417, 145] width 117 height 18
click at [503, 267] on button "Save & New" at bounding box center [504, 269] width 60 height 19
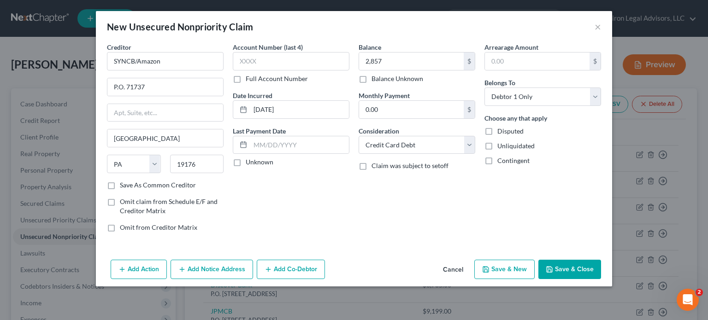
select select "0"
type input "2,857.00"
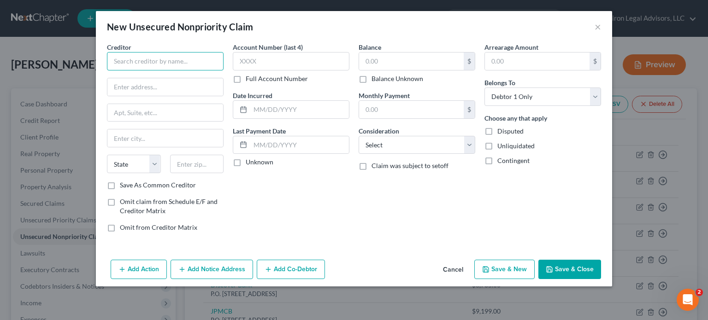
click at [132, 63] on input "text" at bounding box center [165, 61] width 117 height 18
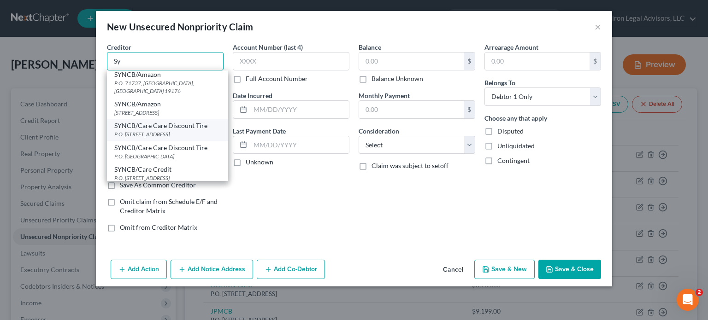
scroll to position [92, 0]
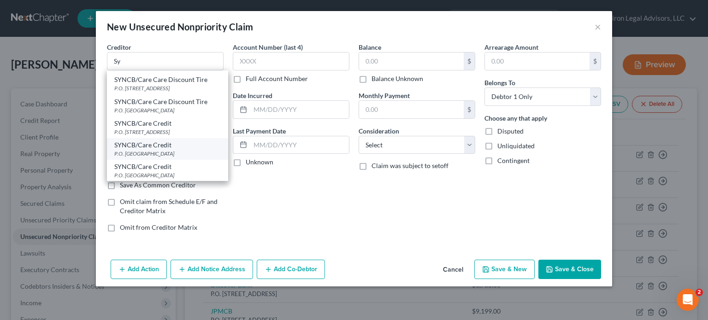
click at [174, 150] on div "P.O. [GEOGRAPHIC_DATA]" at bounding box center [167, 154] width 107 height 8
type input "SYNCB/Care Credit"
type input "P.O. Box 965036"
type input "Orlando"
select select "9"
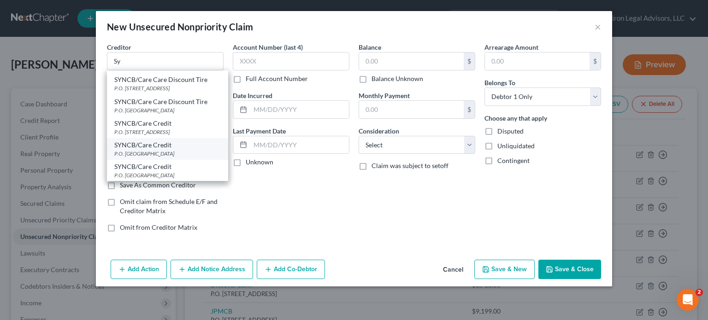
type input "32896"
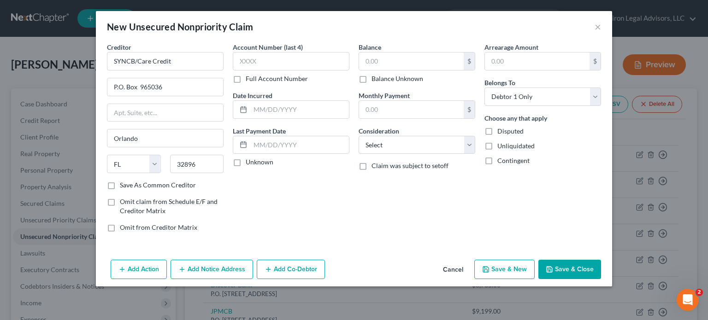
scroll to position [0, 0]
click at [284, 111] on input "text" at bounding box center [299, 110] width 99 height 18
type input "[DATE]"
click at [413, 56] on input "text" at bounding box center [411, 62] width 105 height 18
type input "2,709"
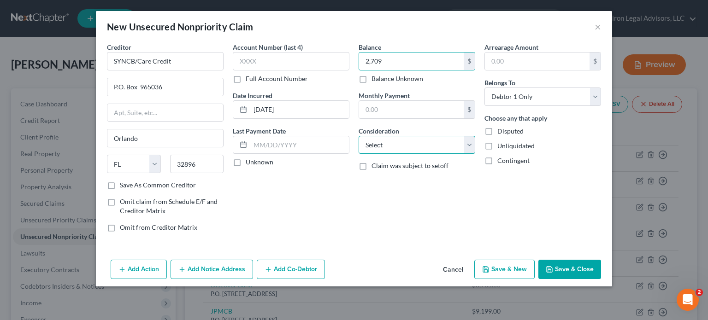
click at [467, 142] on select "Select Cable / Satellite Services Collection Agency Credit Card Debt Debt Couns…" at bounding box center [417, 145] width 117 height 18
select select "2"
click at [359, 136] on select "Select Cable / Satellite Services Collection Agency Credit Card Debt Debt Couns…" at bounding box center [417, 145] width 117 height 18
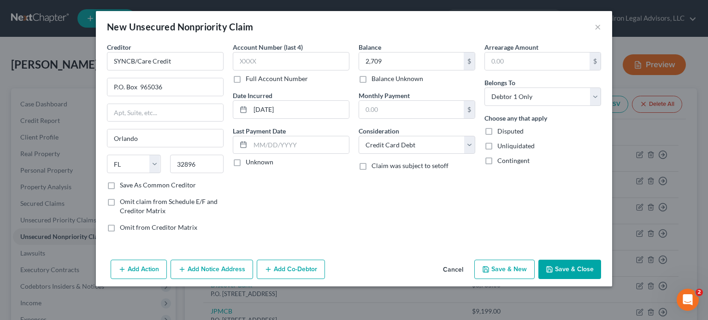
click at [508, 267] on button "Save & New" at bounding box center [504, 269] width 60 height 19
select select "0"
type input "2,709.00"
type input "0.00"
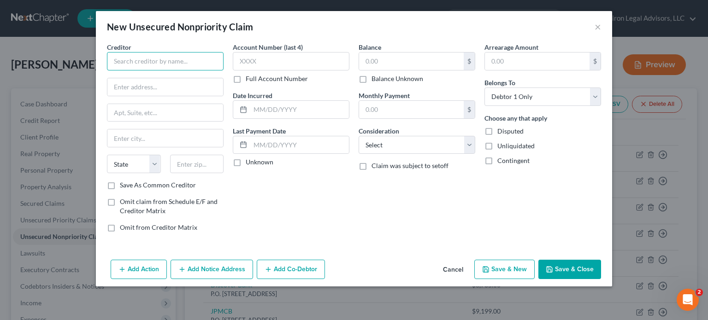
click at [140, 59] on input "text" at bounding box center [165, 61] width 117 height 18
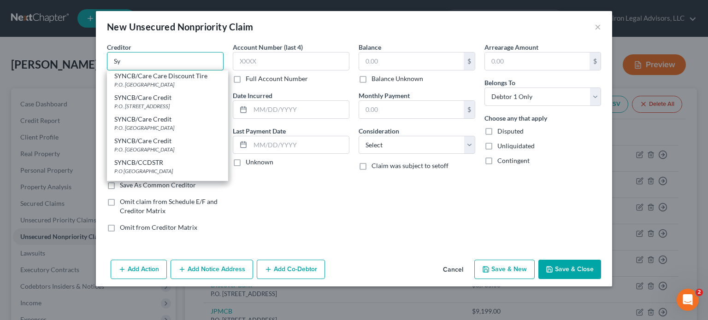
scroll to position [138, 0]
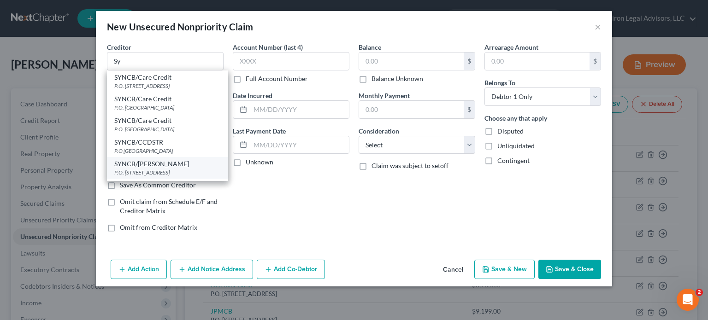
click at [158, 168] on div "SYNCB/[PERSON_NAME]" at bounding box center [167, 164] width 107 height 9
type input "SYNCB/[PERSON_NAME]"
type input "P.O. Box 71729"
type input "[GEOGRAPHIC_DATA]"
select select "39"
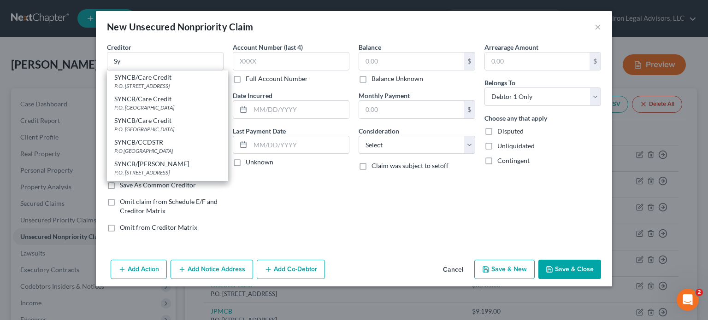
type input "19176"
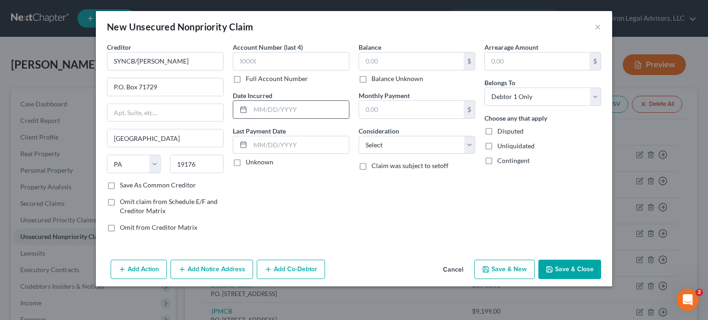
click at [279, 109] on input "text" at bounding box center [299, 110] width 99 height 18
type input "[DATE]"
click at [411, 65] on input "text" at bounding box center [411, 62] width 105 height 18
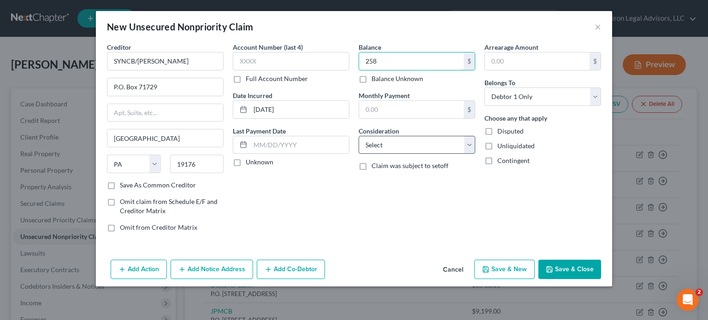
type input "258"
click at [470, 139] on select "Select Cable / Satellite Services Collection Agency Credit Card Debt Debt Couns…" at bounding box center [417, 145] width 117 height 18
select select "2"
click at [359, 136] on select "Select Cable / Satellite Services Collection Agency Credit Card Debt Debt Couns…" at bounding box center [417, 145] width 117 height 18
click at [512, 266] on button "Save & New" at bounding box center [504, 269] width 60 height 19
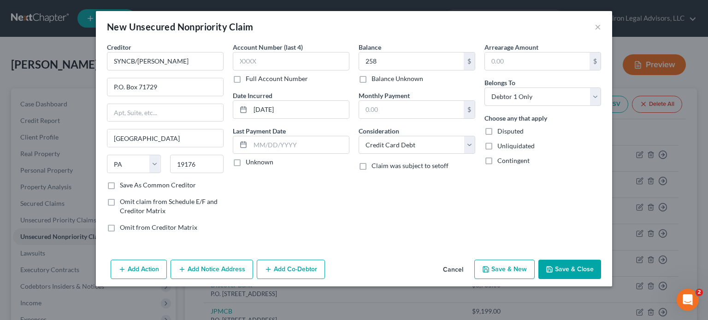
select select "0"
type input "258.00"
type input "0.00"
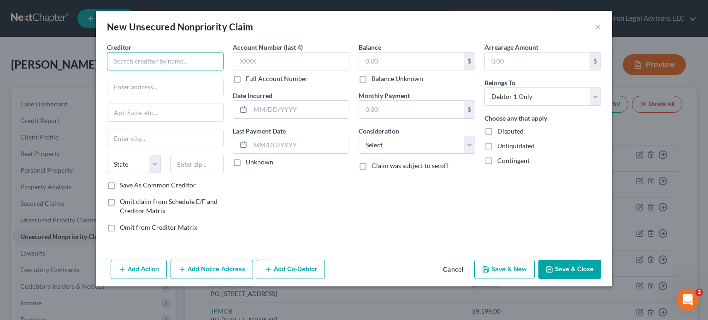
click at [128, 63] on input "text" at bounding box center [165, 61] width 117 height 18
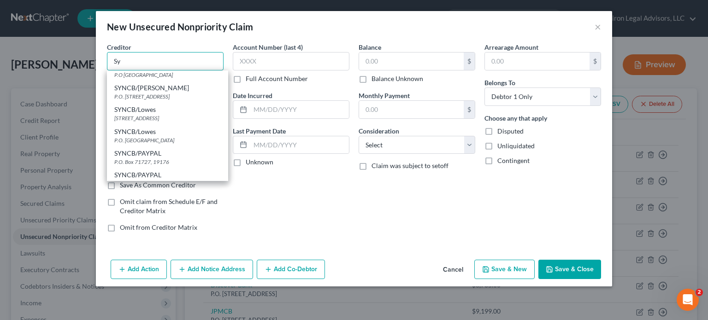
scroll to position [231, 0]
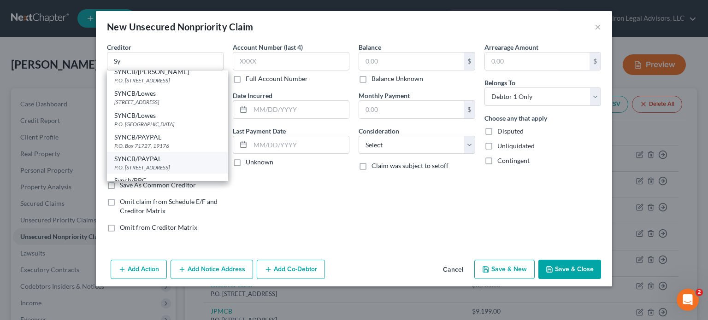
click at [168, 172] on div "P.O. [STREET_ADDRESS]" at bounding box center [167, 168] width 107 height 8
type input "SYNCB/PAYPAL"
type input "P.O. Box 71727"
type input "[GEOGRAPHIC_DATA]"
select select "39"
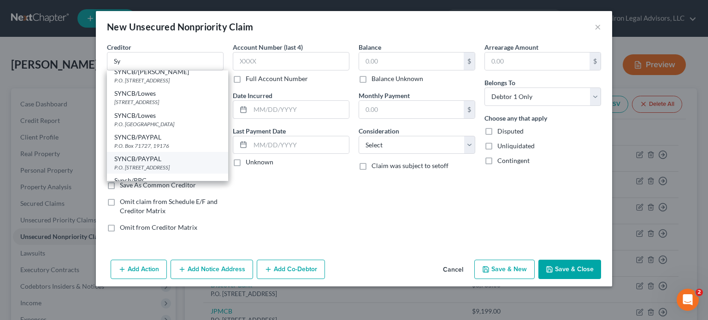
type input "19176"
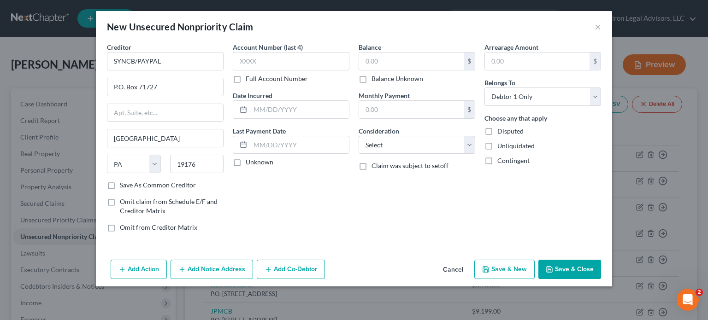
scroll to position [0, 0]
drag, startPoint x: 188, startPoint y: 85, endPoint x: 133, endPoint y: 87, distance: 55.3
click at [133, 87] on input "P.O. Box 71727" at bounding box center [165, 87] width 116 height 18
click at [162, 87] on input "P.O. Box 71727" at bounding box center [165, 87] width 116 height 18
drag, startPoint x: 162, startPoint y: 87, endPoint x: 138, endPoint y: 88, distance: 24.0
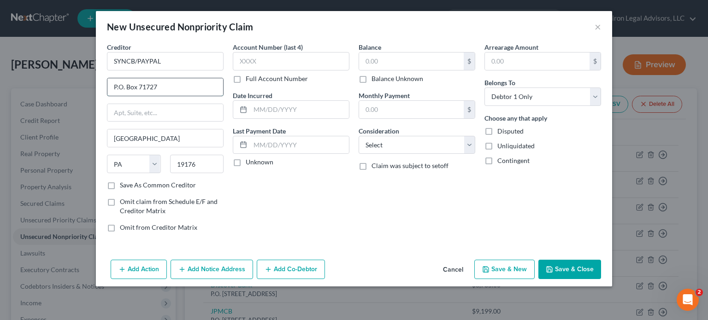
click at [138, 88] on input "P.O. Box 71727" at bounding box center [165, 87] width 116 height 18
type input "P.O. Box 965005"
drag, startPoint x: 199, startPoint y: 164, endPoint x: 176, endPoint y: 166, distance: 23.6
click at [176, 166] on input "19176" at bounding box center [197, 164] width 54 height 18
type input "32896"
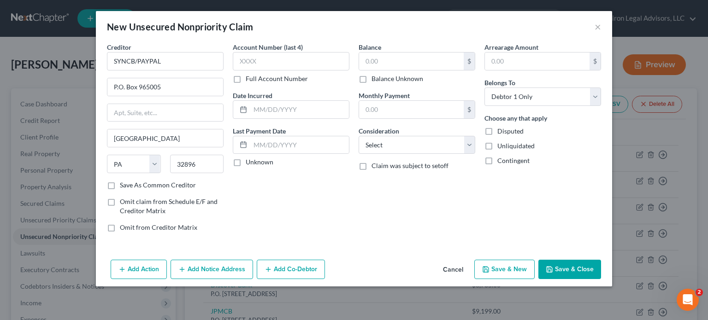
type input "Orlando"
select select "9"
click at [120, 183] on label "Save As Common Creditor" at bounding box center [158, 185] width 76 height 9
click at [124, 183] on input "Save As Common Creditor" at bounding box center [127, 184] width 6 height 6
checkbox input "true"
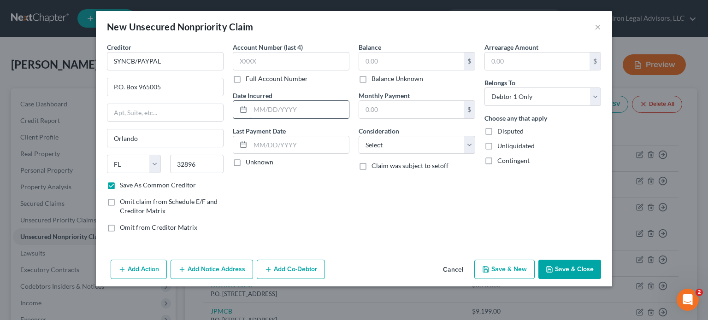
click at [281, 111] on input "text" at bounding box center [299, 110] width 99 height 18
type input "[DATE]"
click at [388, 60] on input "text" at bounding box center [411, 62] width 105 height 18
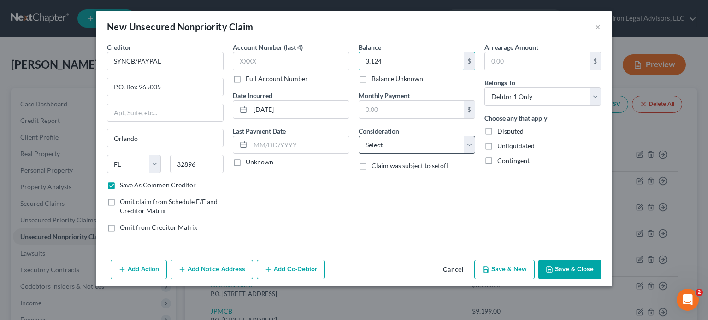
type input "3,124"
click at [471, 142] on select "Select Cable / Satellite Services Collection Agency Credit Card Debt Debt Couns…" at bounding box center [417, 145] width 117 height 18
select select "2"
click at [359, 136] on select "Select Cable / Satellite Services Collection Agency Credit Card Debt Debt Couns…" at bounding box center [417, 145] width 117 height 18
click at [501, 272] on button "Save & New" at bounding box center [504, 269] width 60 height 19
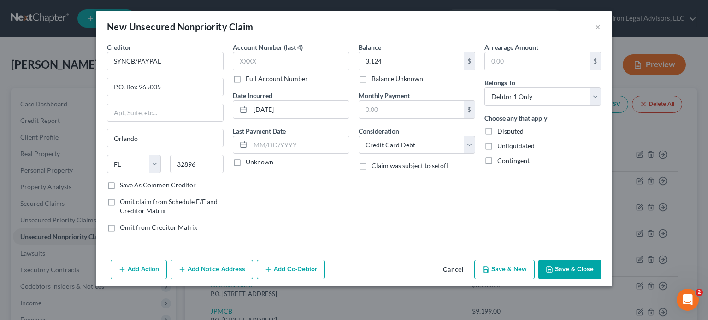
checkbox input "false"
select select "0"
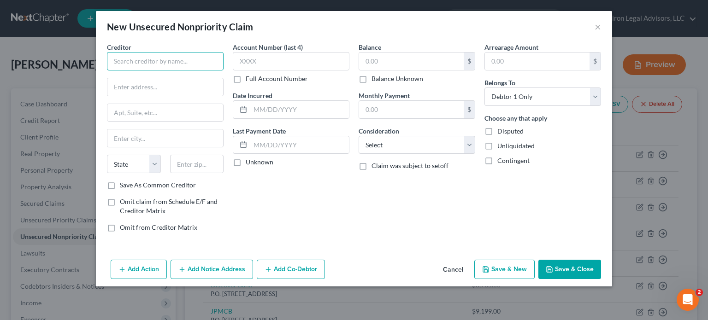
click at [147, 65] on input "text" at bounding box center [165, 61] width 117 height 18
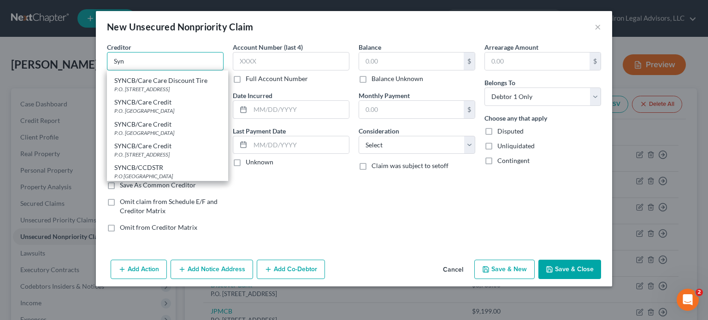
scroll to position [231, 0]
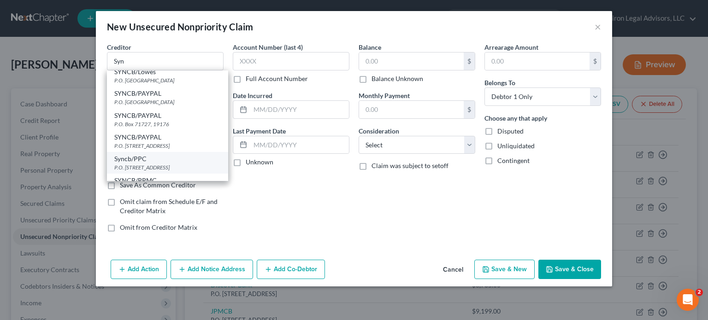
click at [157, 164] on div "Syncb/PPC" at bounding box center [167, 158] width 107 height 9
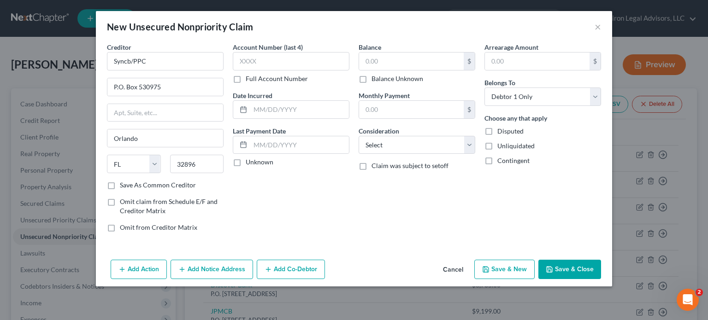
scroll to position [0, 0]
drag, startPoint x: 167, startPoint y: 86, endPoint x: 138, endPoint y: 83, distance: 29.2
click at [138, 83] on input "P.O. Box 530975" at bounding box center [165, 87] width 116 height 18
click at [207, 167] on input "32896" at bounding box center [197, 164] width 54 height 18
click at [226, 191] on div "Creditor * Syncb/PPC P.O. Box 965005 [GEOGRAPHIC_DATA] [US_STATE] AK AR AZ CA C…" at bounding box center [165, 140] width 126 height 197
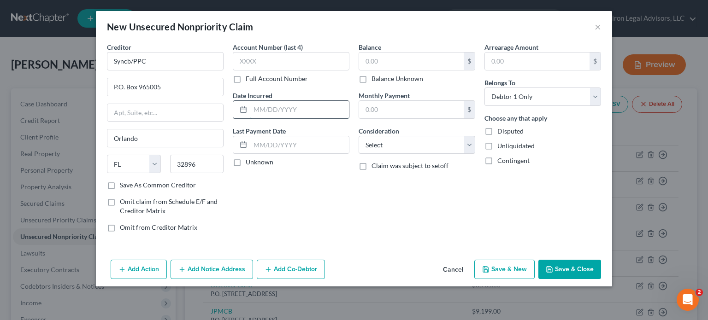
click at [280, 113] on input "text" at bounding box center [299, 110] width 99 height 18
click at [468, 142] on select "Select Cable / Satellite Services Collection Agency Credit Card Debt Debt Couns…" at bounding box center [417, 145] width 117 height 18
click at [359, 136] on select "Select Cable / Satellite Services Collection Agency Credit Card Debt Debt Couns…" at bounding box center [417, 145] width 117 height 18
click at [386, 59] on input "text" at bounding box center [411, 62] width 105 height 18
click at [386, 185] on div "Balance 4,036.00 $ Balance Unknown Balance Undetermined 4,036 $ Balance Unknown…" at bounding box center [417, 140] width 126 height 197
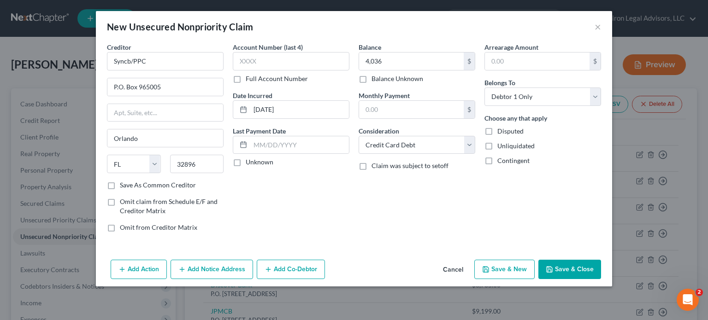
click at [520, 273] on button "Save & New" at bounding box center [504, 269] width 60 height 19
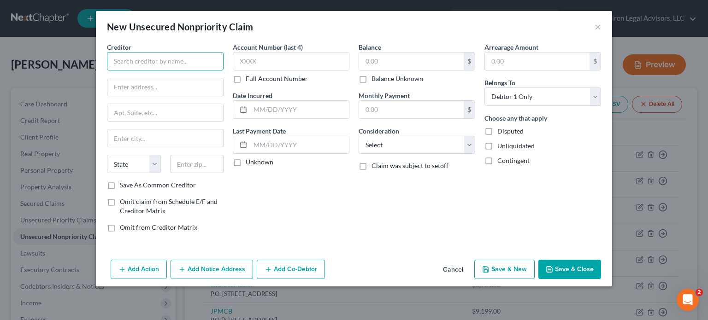
click at [131, 57] on input "text" at bounding box center [165, 61] width 117 height 18
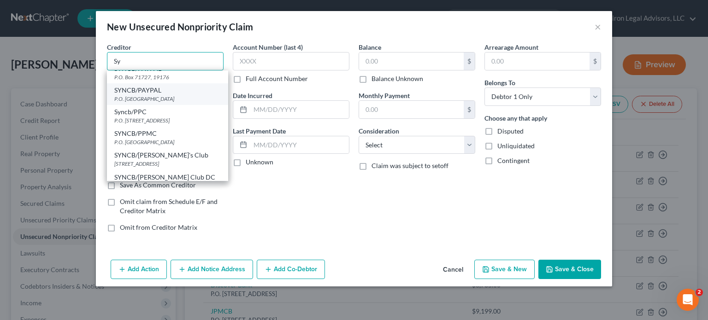
scroll to position [323, 0]
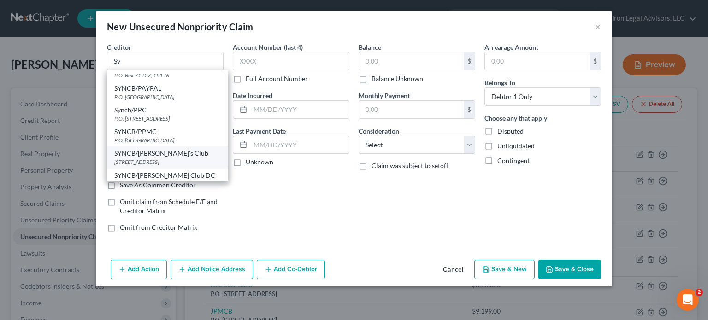
click at [151, 158] on div "SYNCB/[PERSON_NAME]'s Club" at bounding box center [167, 153] width 107 height 9
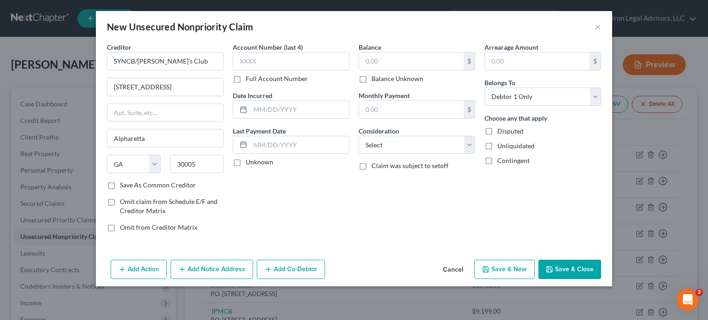
scroll to position [0, 0]
click at [184, 65] on input "SYNCB/[PERSON_NAME]'s Club" at bounding box center [165, 61] width 117 height 18
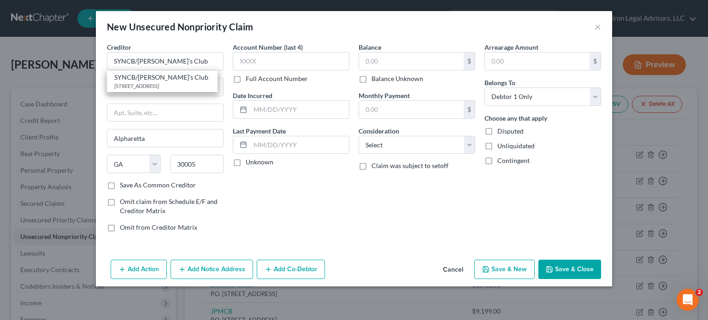
click at [192, 44] on div "Creditor * SYNCB/[PERSON_NAME]'s Club SYNCB/[PERSON_NAME]'s Club [STREET_ADDRES…" at bounding box center [165, 56] width 117 height 28
drag, startPoint x: 184, startPoint y: 89, endPoint x: 107, endPoint y: 88, distance: 77.5
click at [107, 88] on div "[STREET_ADDRESS]" at bounding box center [165, 87] width 117 height 18
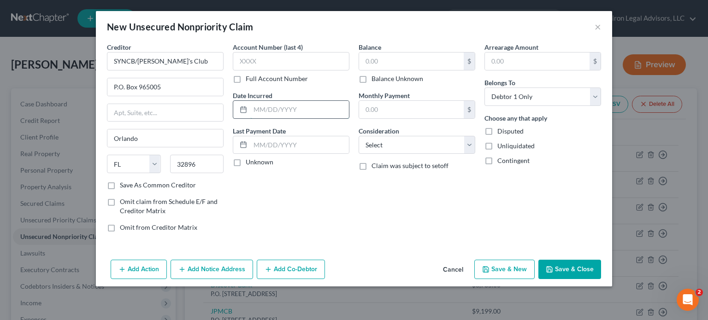
click at [279, 107] on input "text" at bounding box center [299, 110] width 99 height 18
click at [391, 64] on input "text" at bounding box center [411, 62] width 105 height 18
click at [470, 143] on select "Select Cable / Satellite Services Collection Agency Credit Card Debt Debt Couns…" at bounding box center [417, 145] width 117 height 18
click at [359, 136] on select "Select Cable / Satellite Services Collection Agency Credit Card Debt Debt Couns…" at bounding box center [417, 145] width 117 height 18
click at [514, 272] on button "Save & New" at bounding box center [504, 269] width 60 height 19
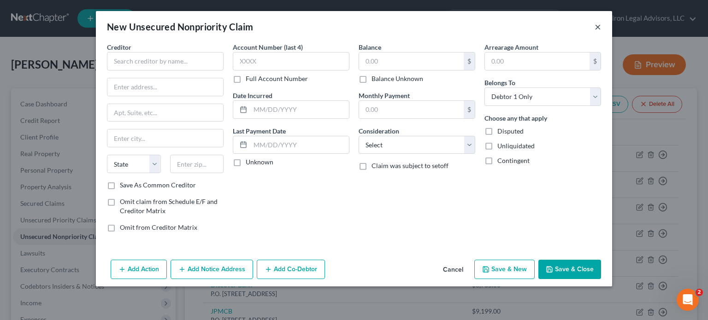
click at [598, 27] on button "×" at bounding box center [598, 26] width 6 height 11
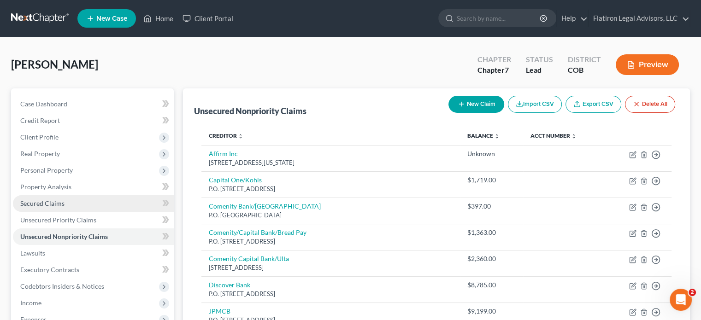
click at [52, 201] on span "Secured Claims" at bounding box center [42, 204] width 44 height 8
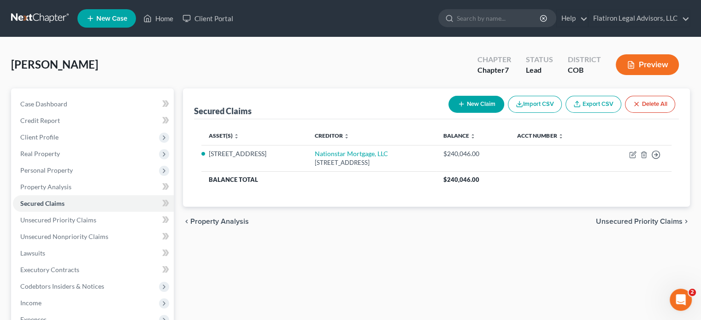
click at [486, 99] on button "New Claim" at bounding box center [477, 104] width 56 height 17
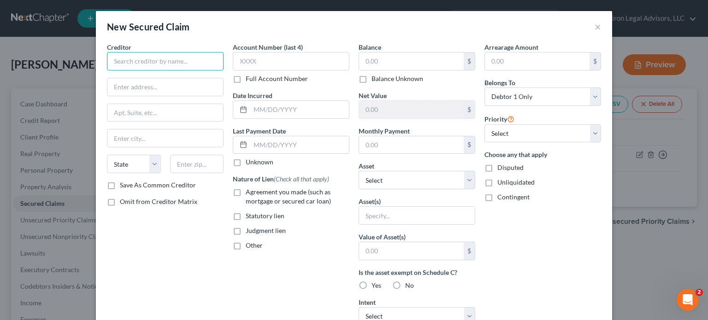
click at [119, 65] on input "text" at bounding box center [165, 61] width 117 height 18
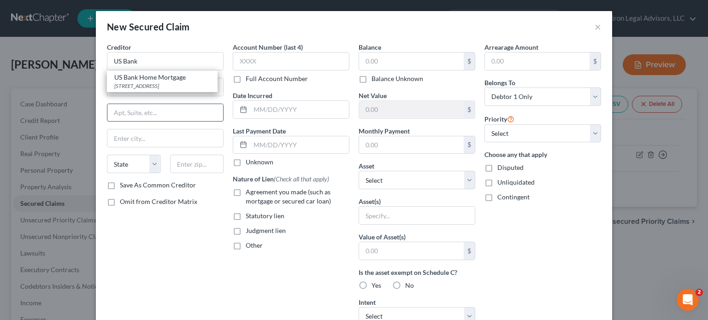
click at [148, 112] on input "text" at bounding box center [165, 113] width 116 height 18
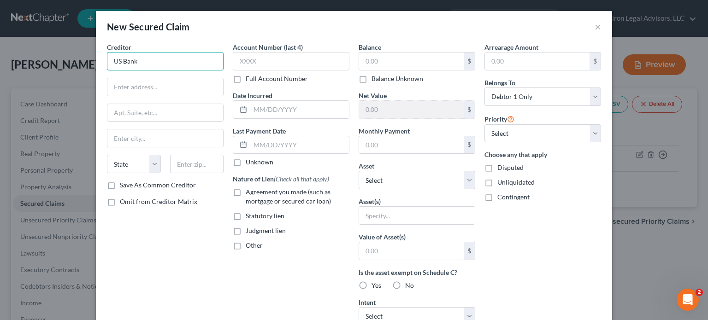
click at [142, 62] on input "US Bank" at bounding box center [165, 61] width 117 height 18
drag, startPoint x: 142, startPoint y: 62, endPoint x: 130, endPoint y: 62, distance: 11.5
click at [130, 62] on input "US Bank" at bounding box center [165, 61] width 117 height 18
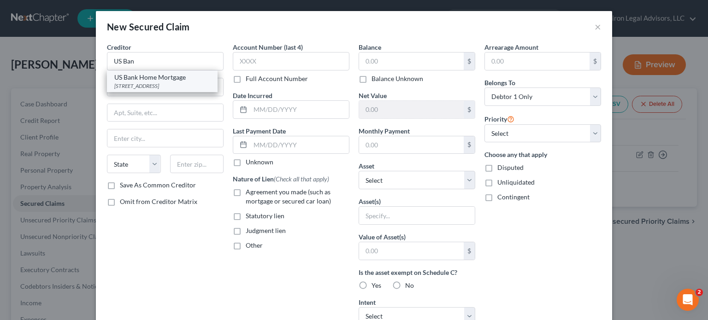
click at [151, 80] on div "US Bank Home Mortgage" at bounding box center [162, 77] width 96 height 9
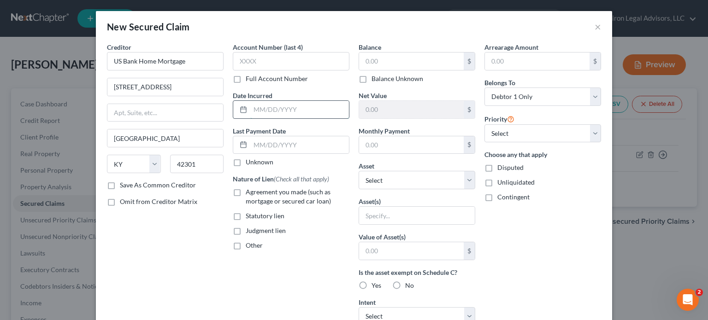
click at [301, 111] on input "text" at bounding box center [299, 110] width 99 height 18
drag, startPoint x: 265, startPoint y: 108, endPoint x: 258, endPoint y: 108, distance: 6.9
click at [258, 108] on input "2/1/72022" at bounding box center [299, 110] width 99 height 18
click at [385, 64] on input "text" at bounding box center [411, 62] width 105 height 18
click at [462, 179] on select "Select Other Multiple Assets [STREET_ADDRESS] - $437000.0" at bounding box center [417, 180] width 117 height 18
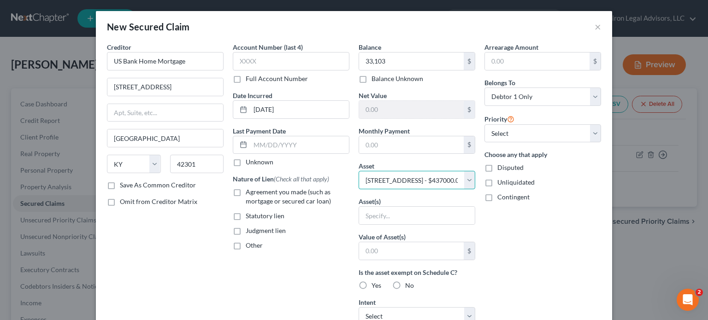
click at [359, 171] on select "Select Other Multiple Assets [STREET_ADDRESS] - $437000.0" at bounding box center [417, 180] width 117 height 18
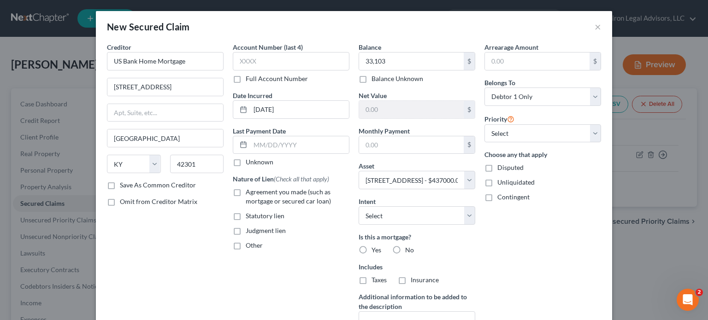
click at [372, 248] on label "Yes" at bounding box center [377, 250] width 10 height 9
click at [375, 248] on input "Yes" at bounding box center [378, 249] width 6 height 6
click at [463, 217] on select "Select Surrender Redeem Reaffirm Avoid Other" at bounding box center [417, 216] width 117 height 18
click at [359, 207] on select "Select Surrender Redeem Reaffirm Avoid Other" at bounding box center [417, 216] width 117 height 18
click at [246, 190] on label "Agreement you made (such as mortgage or secured car loan)" at bounding box center [298, 197] width 104 height 18
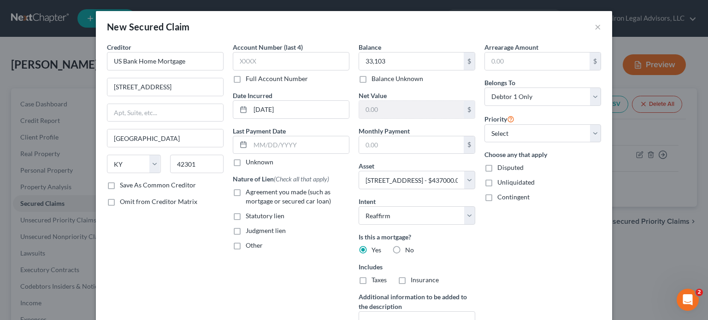
click at [249, 190] on input "Agreement you made (such as mortgage or secured car loan)" at bounding box center [252, 191] width 6 height 6
click at [535, 254] on div "Arrearage Amount $ Belongs To * Select Debtor 1 Only Debtor 2 Only Debtor 1 And…" at bounding box center [543, 197] width 126 height 311
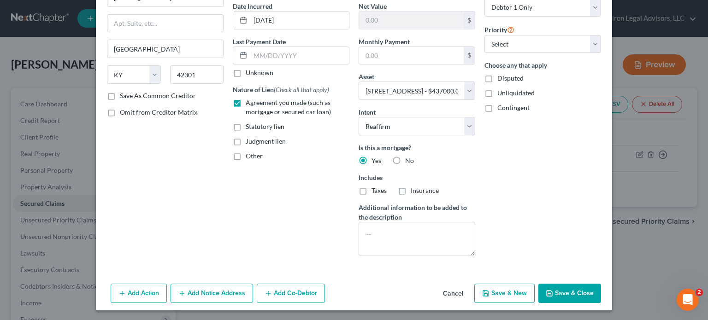
click at [553, 290] on button "Save & Close" at bounding box center [570, 293] width 63 height 19
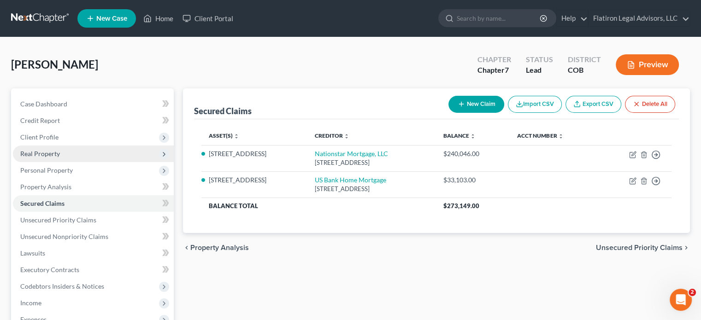
click at [72, 155] on span "Real Property" at bounding box center [93, 154] width 161 height 17
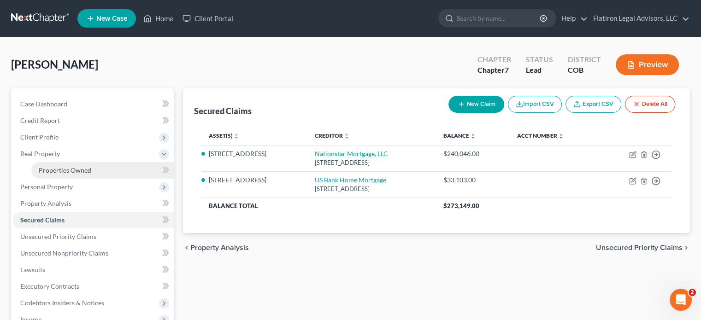
click at [72, 172] on span "Properties Owned" at bounding box center [65, 170] width 53 height 8
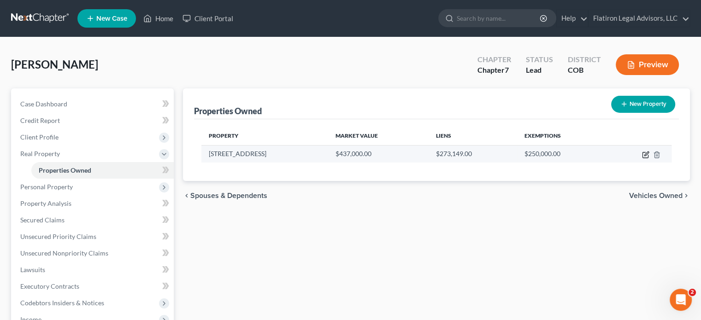
click at [644, 154] on icon "button" at bounding box center [645, 154] width 7 height 7
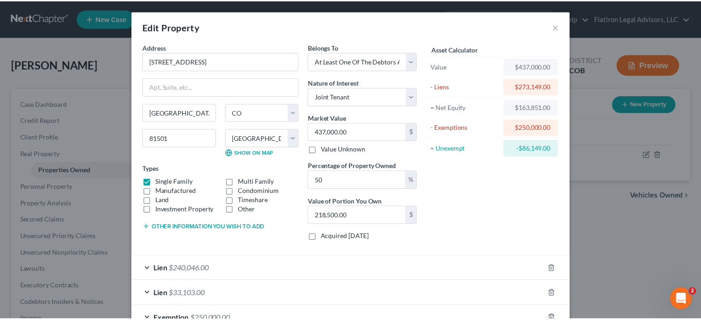
scroll to position [46, 0]
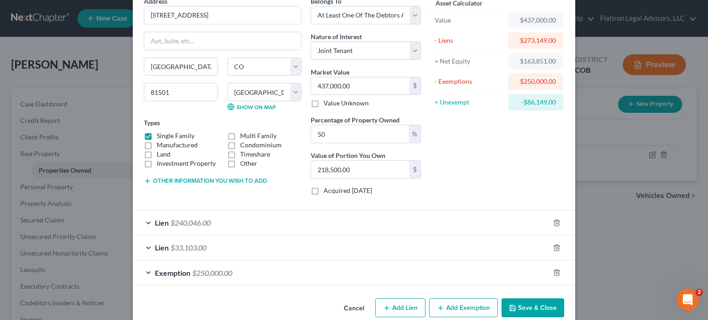
click at [532, 308] on button "Save & Close" at bounding box center [533, 308] width 63 height 19
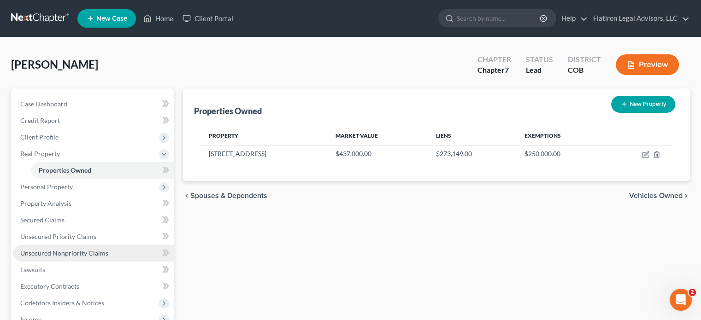
click at [68, 252] on span "Unsecured Nonpriority Claims" at bounding box center [64, 253] width 88 height 8
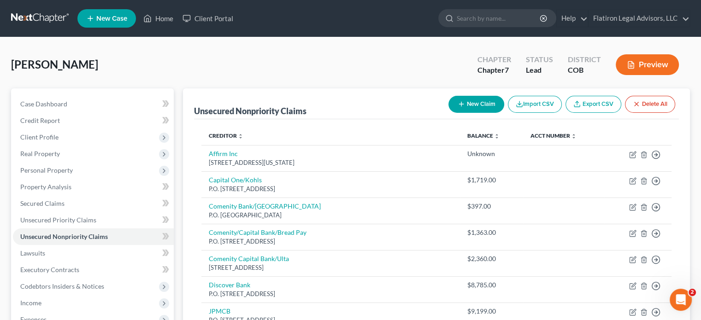
click at [480, 103] on button "New Claim" at bounding box center [477, 104] width 56 height 17
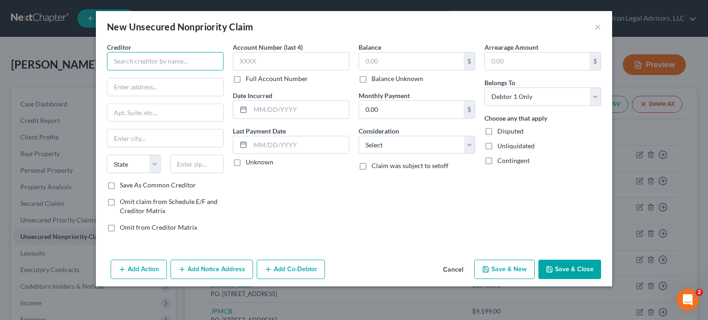
click at [125, 58] on input "text" at bounding box center [165, 61] width 117 height 18
click at [168, 86] on input "text" at bounding box center [165, 87] width 116 height 18
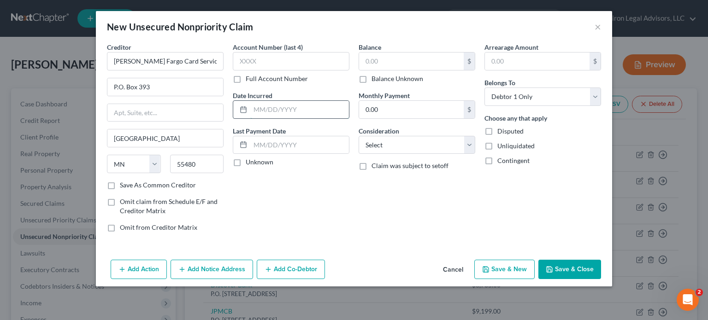
click at [266, 109] on input "text" at bounding box center [299, 110] width 99 height 18
click at [468, 145] on select "Select Cable / Satellite Services Collection Agency Credit Card Debt Debt Couns…" at bounding box center [417, 145] width 117 height 18
click at [359, 136] on select "Select Cable / Satellite Services Collection Agency Credit Card Debt Debt Couns…" at bounding box center [417, 145] width 117 height 18
click at [380, 59] on input "text" at bounding box center [411, 62] width 105 height 18
click at [120, 184] on label "Save As Common Creditor" at bounding box center [158, 185] width 76 height 9
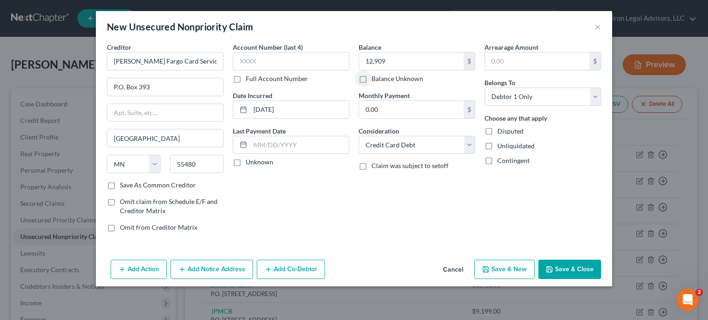
click at [124, 184] on input "Save As Common Creditor" at bounding box center [127, 184] width 6 height 6
click at [512, 268] on button "Save & New" at bounding box center [504, 269] width 60 height 19
click at [599, 25] on button "×" at bounding box center [598, 26] width 6 height 11
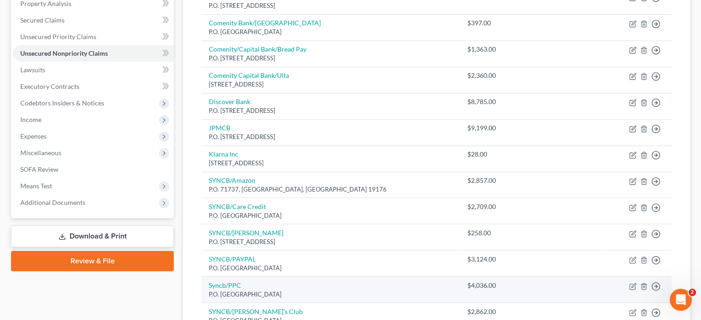
scroll to position [178, 0]
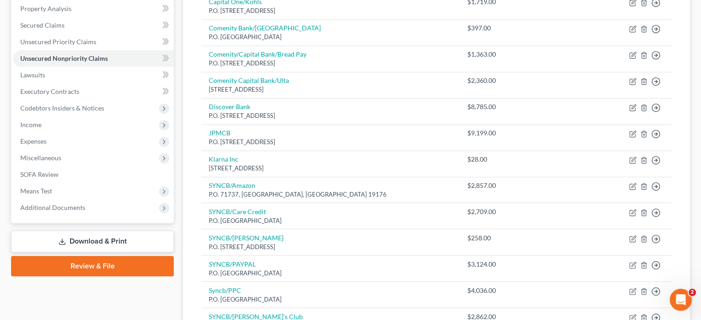
click at [121, 240] on link "Download & Print" at bounding box center [92, 242] width 163 height 22
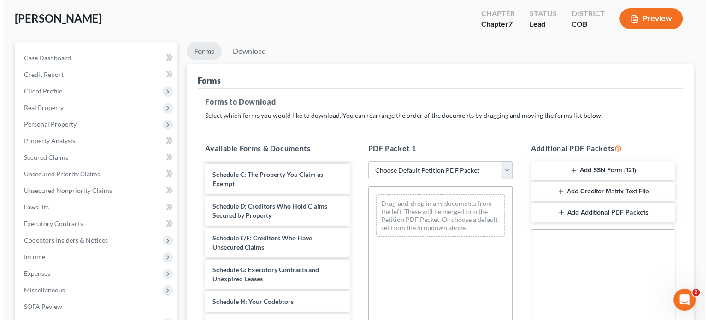
scroll to position [92, 0]
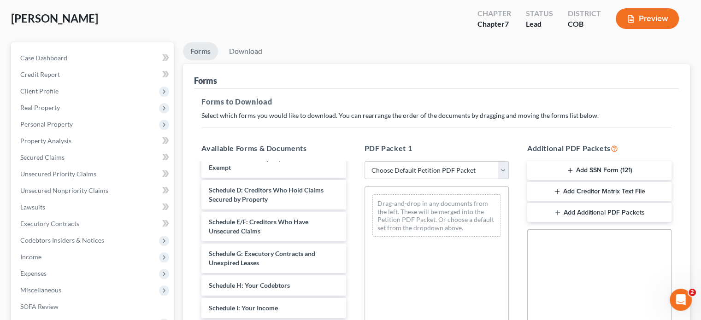
click at [253, 227] on span "Schedule E/F: Creditors Who Have Unsecured Claims" at bounding box center [259, 226] width 100 height 17
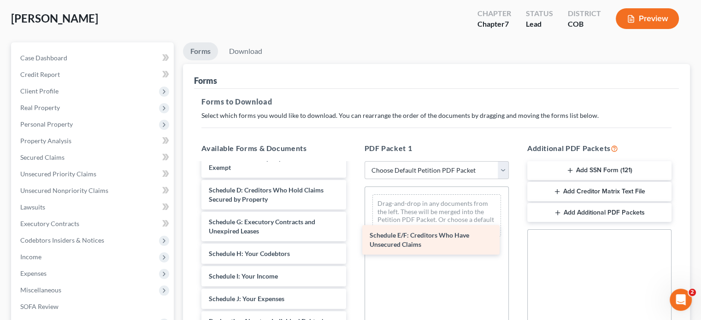
drag, startPoint x: 267, startPoint y: 224, endPoint x: 459, endPoint y: 241, distance: 192.6
click at [353, 241] on div "Schedule E/F: Creditors Who Have Unsecured Claims Voluntary Petition for Indivi…" at bounding box center [273, 303] width 159 height 465
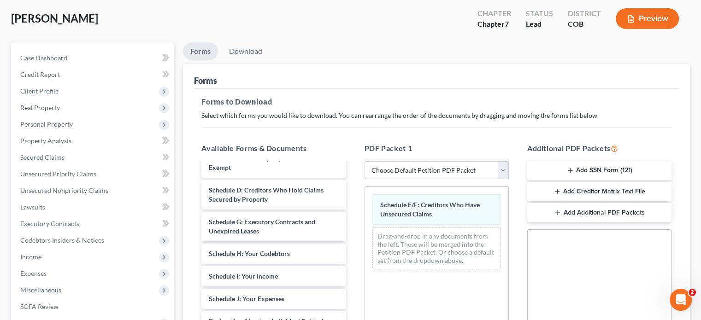
click at [644, 12] on button "Preview" at bounding box center [647, 18] width 63 height 21
